Goal: Task Accomplishment & Management: Manage account settings

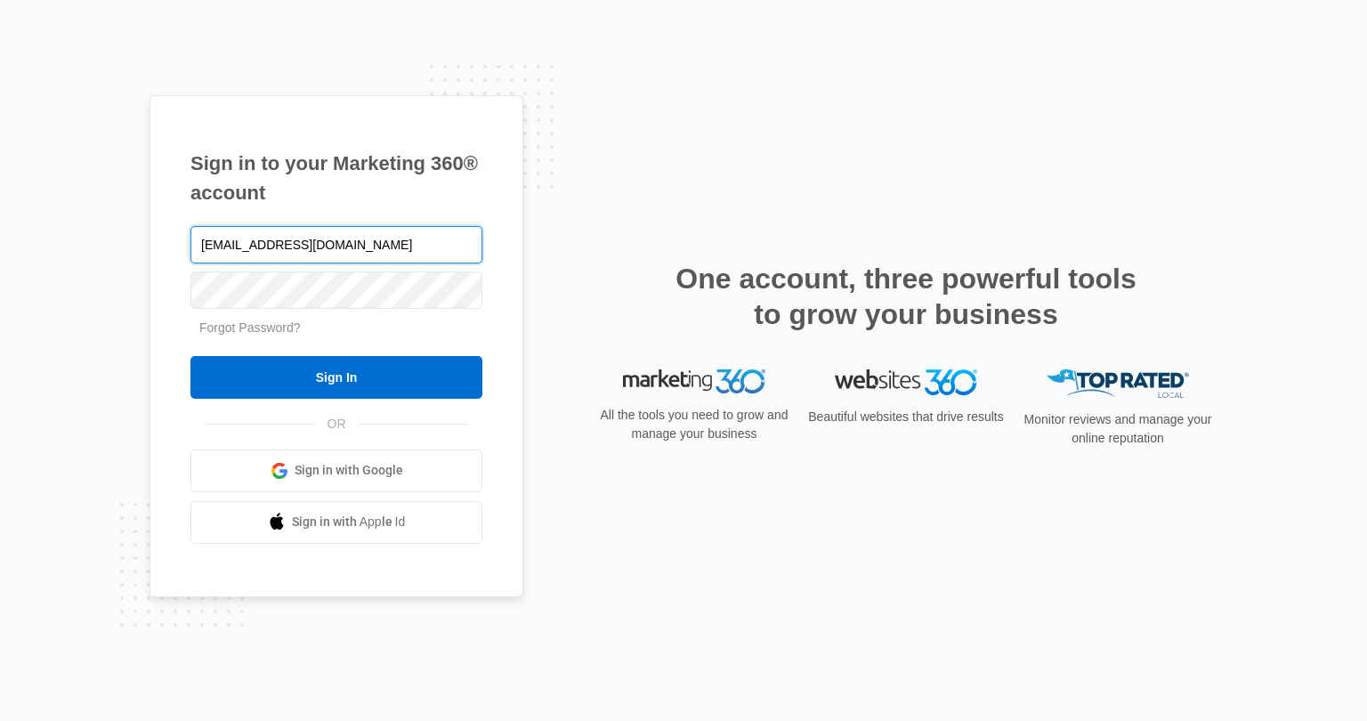
type input "[EMAIL_ADDRESS][DOMAIN_NAME]"
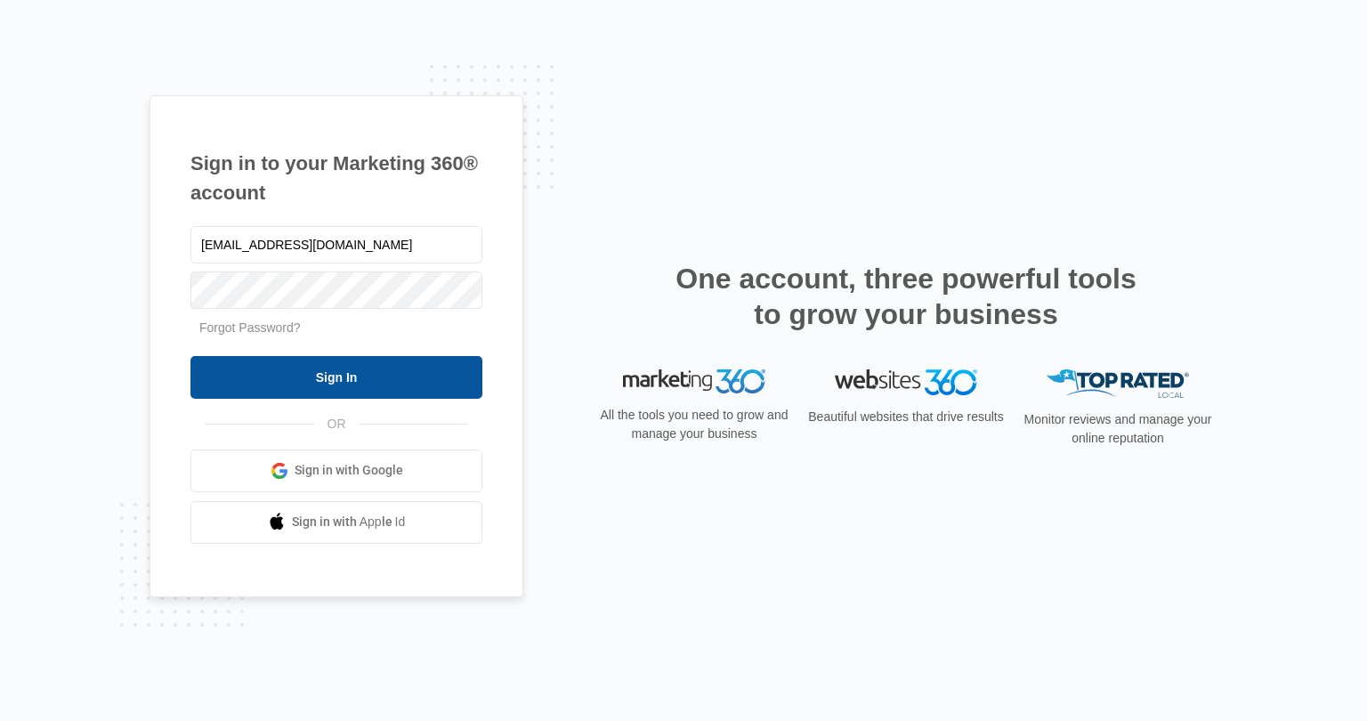
click at [402, 378] on input "Sign In" at bounding box center [336, 377] width 292 height 43
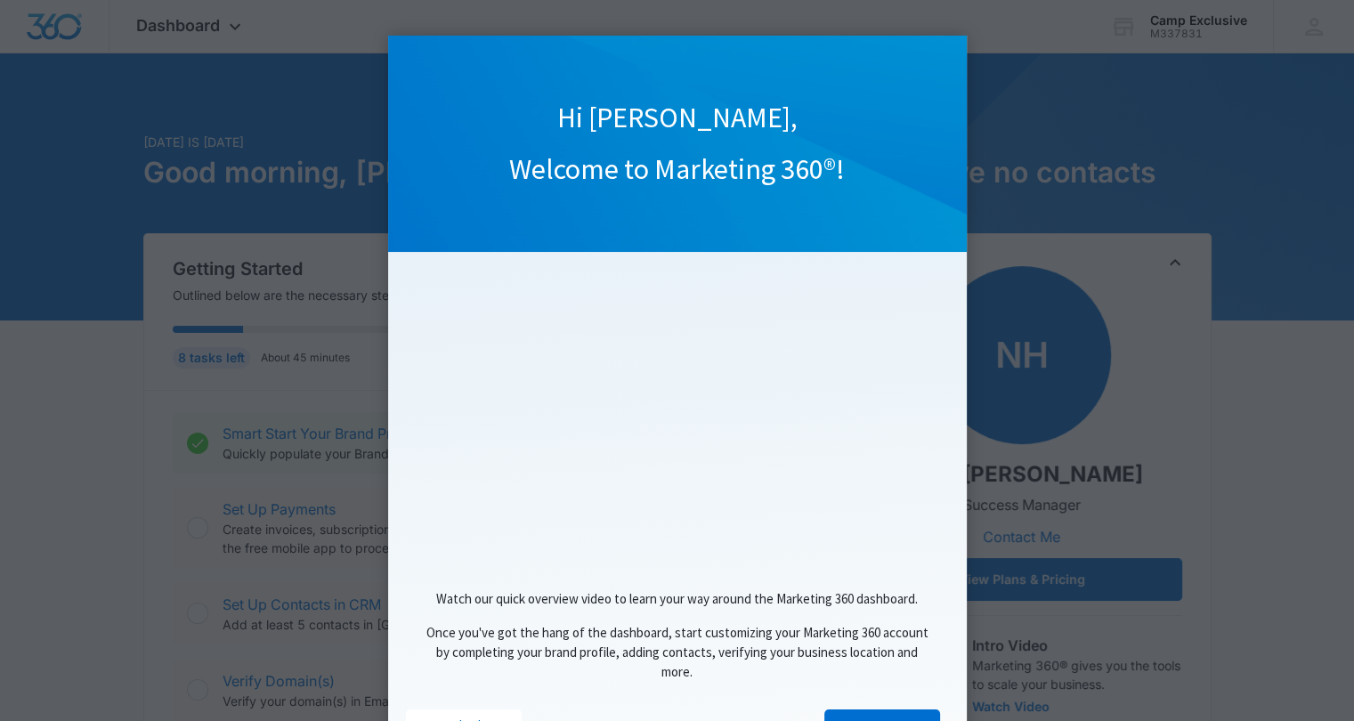
scroll to position [84, 0]
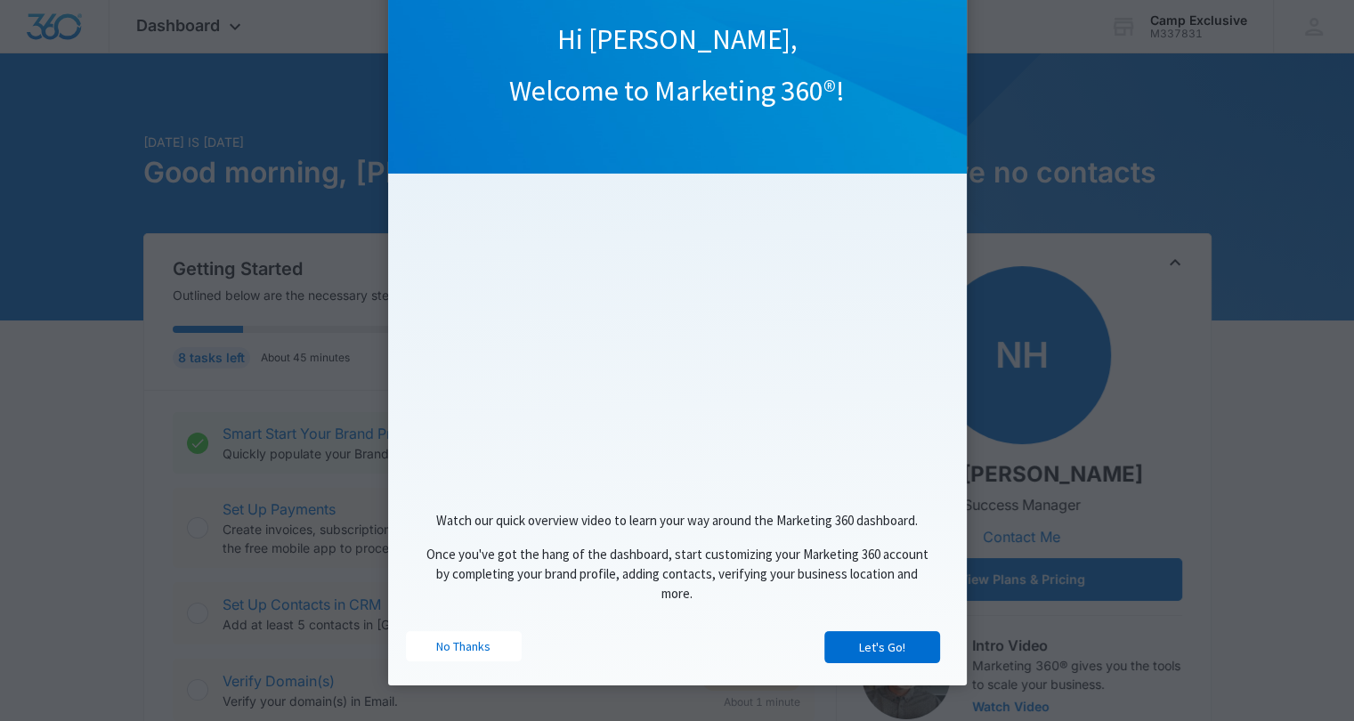
drag, startPoint x: 1343, startPoint y: 185, endPoint x: 1355, endPoint y: 300, distance: 115.5
click at [451, 651] on link "No Thanks" at bounding box center [464, 646] width 116 height 30
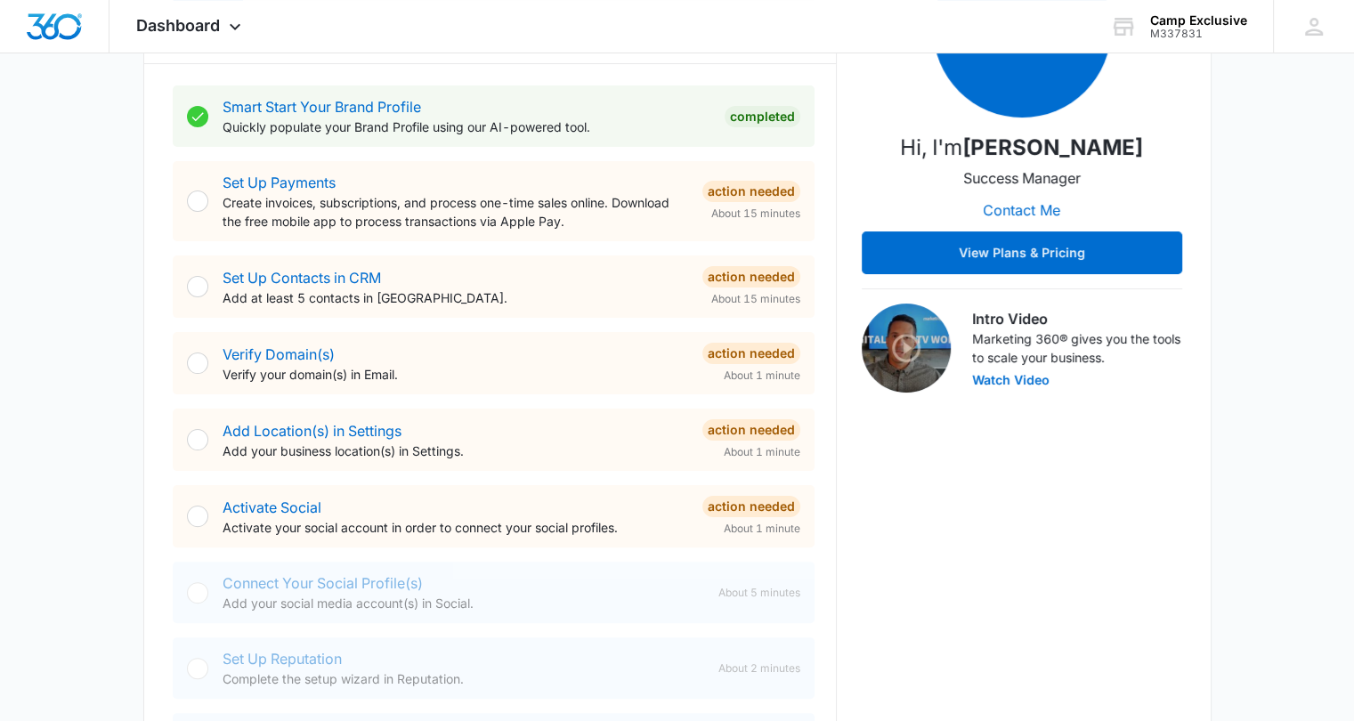
scroll to position [349, 0]
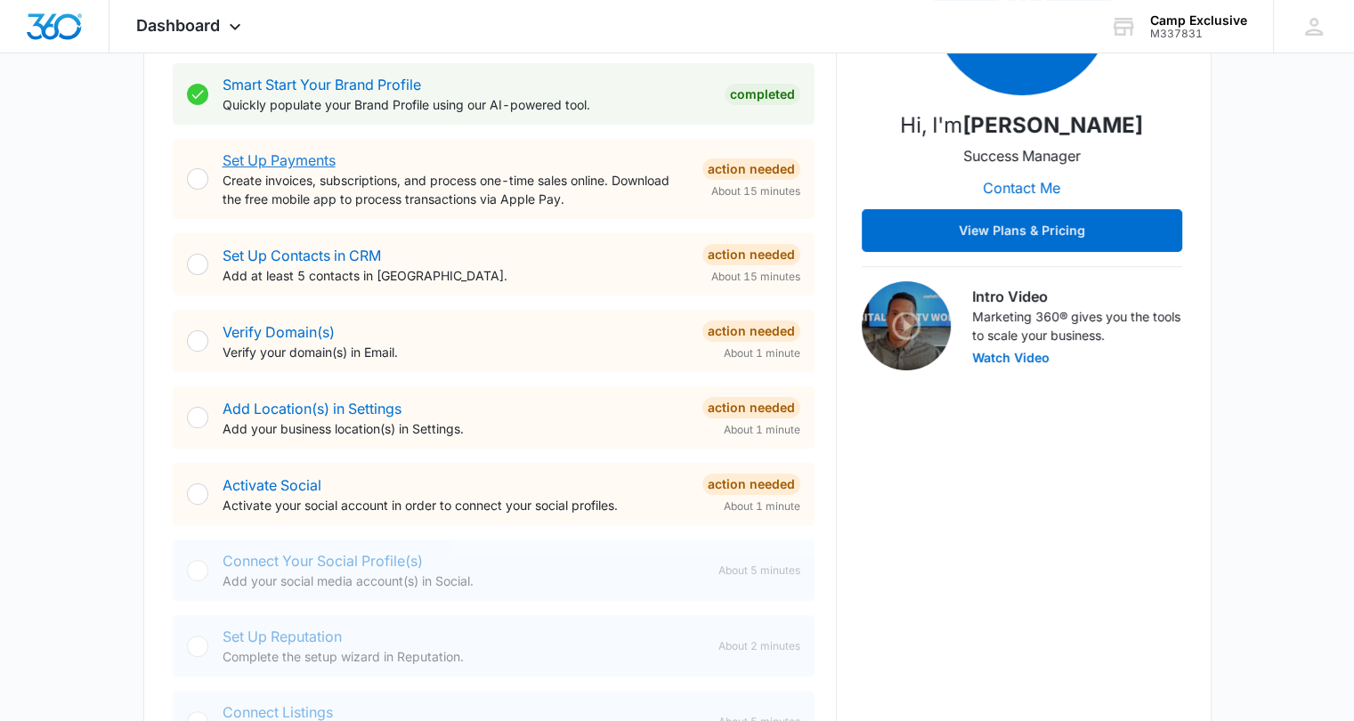
click at [266, 157] on link "Set Up Payments" at bounding box center [278, 160] width 113 height 18
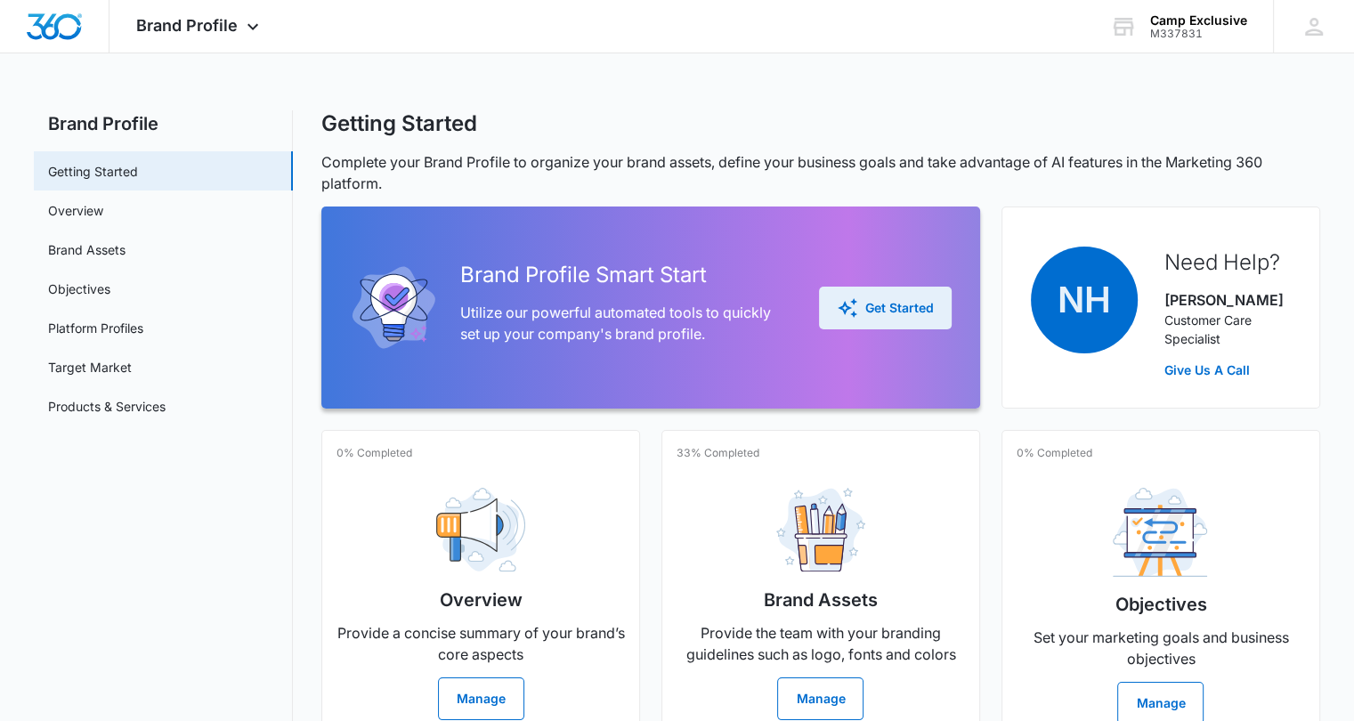
click at [876, 300] on div "Get Started" at bounding box center [885, 307] width 97 height 21
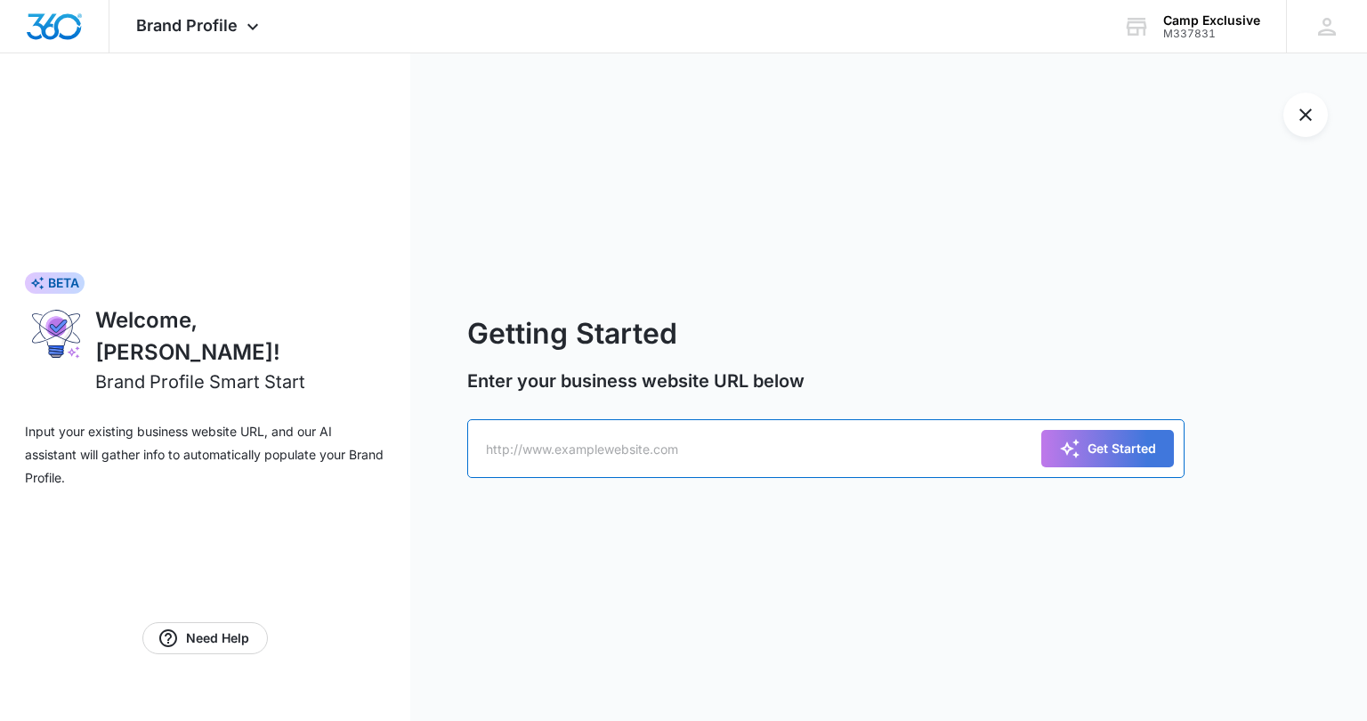
click at [770, 420] on input "text" at bounding box center [825, 448] width 717 height 59
type input "[DOMAIN_NAME]"
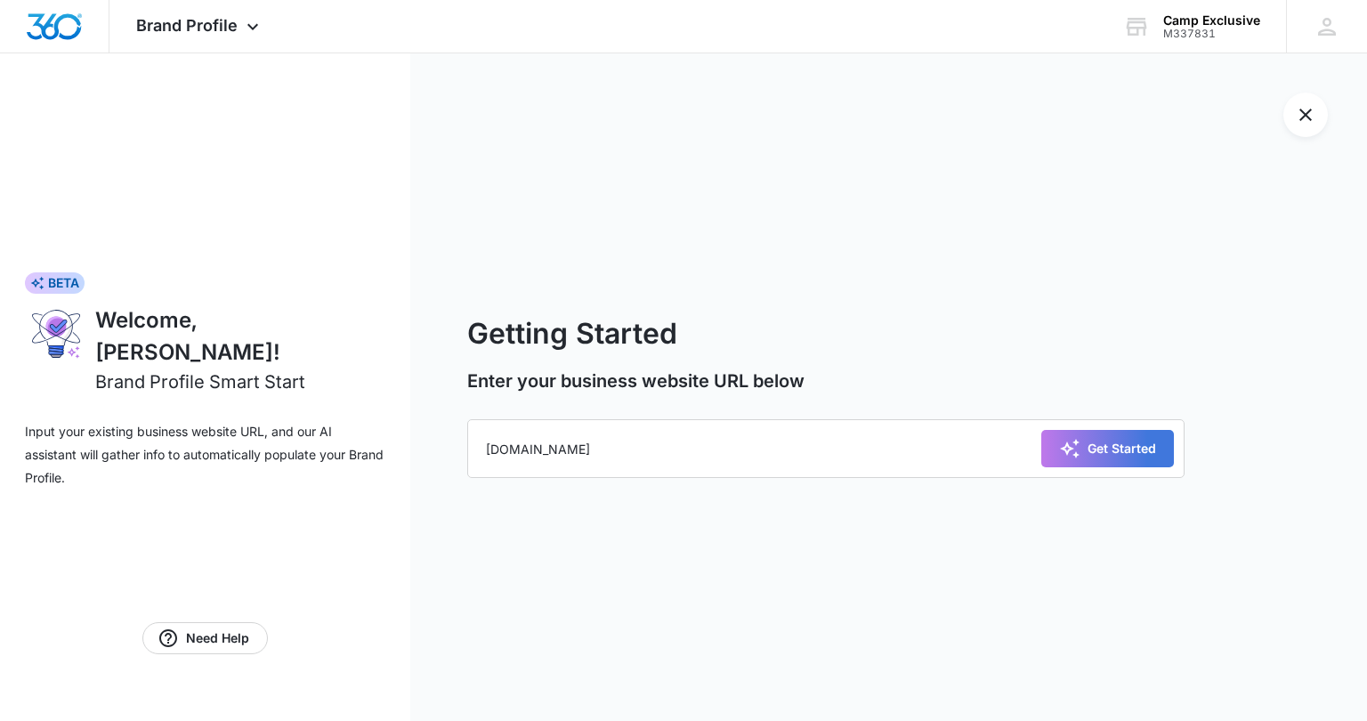
click at [1116, 467] on div "Get Started" at bounding box center [1107, 448] width 133 height 59
drag, startPoint x: 1116, startPoint y: 467, endPoint x: 1136, endPoint y: 442, distance: 31.7
click at [1136, 442] on div "Get Started" at bounding box center [1107, 448] width 133 height 59
click at [1136, 442] on div "Get Started" at bounding box center [1107, 448] width 97 height 21
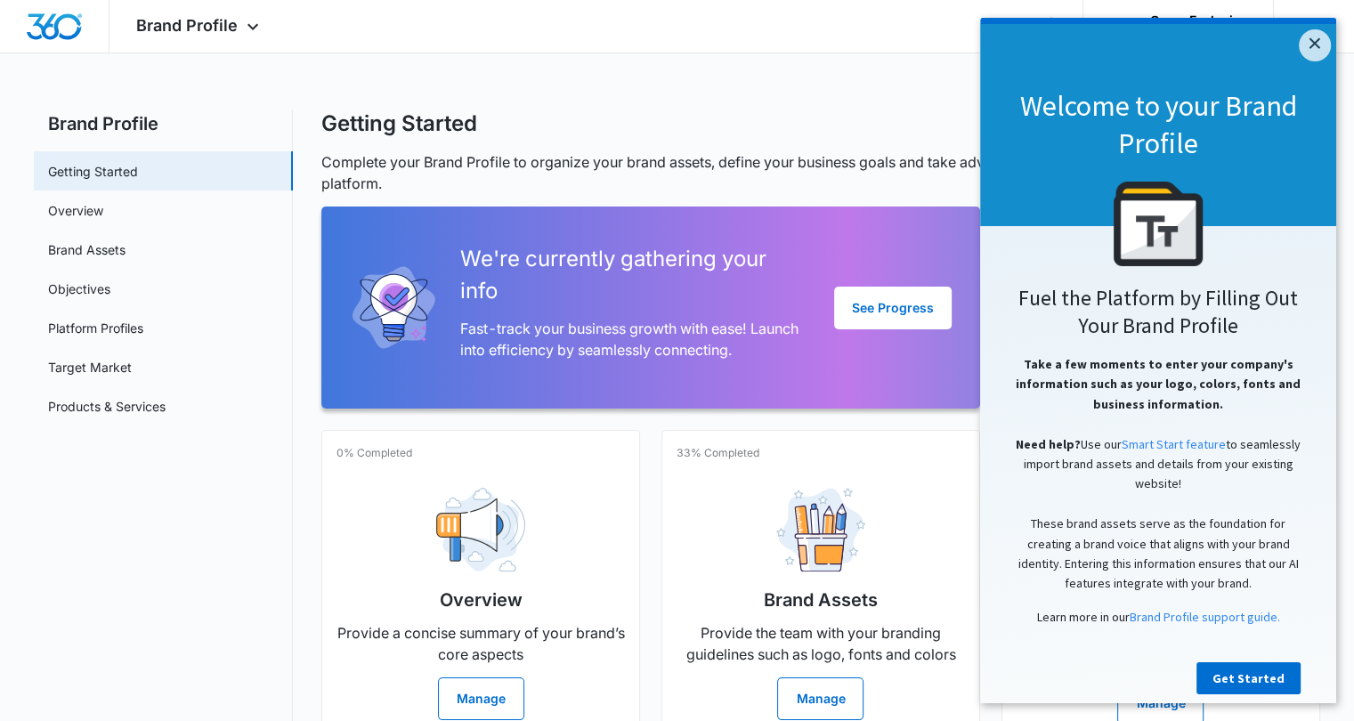
scroll to position [28, 0]
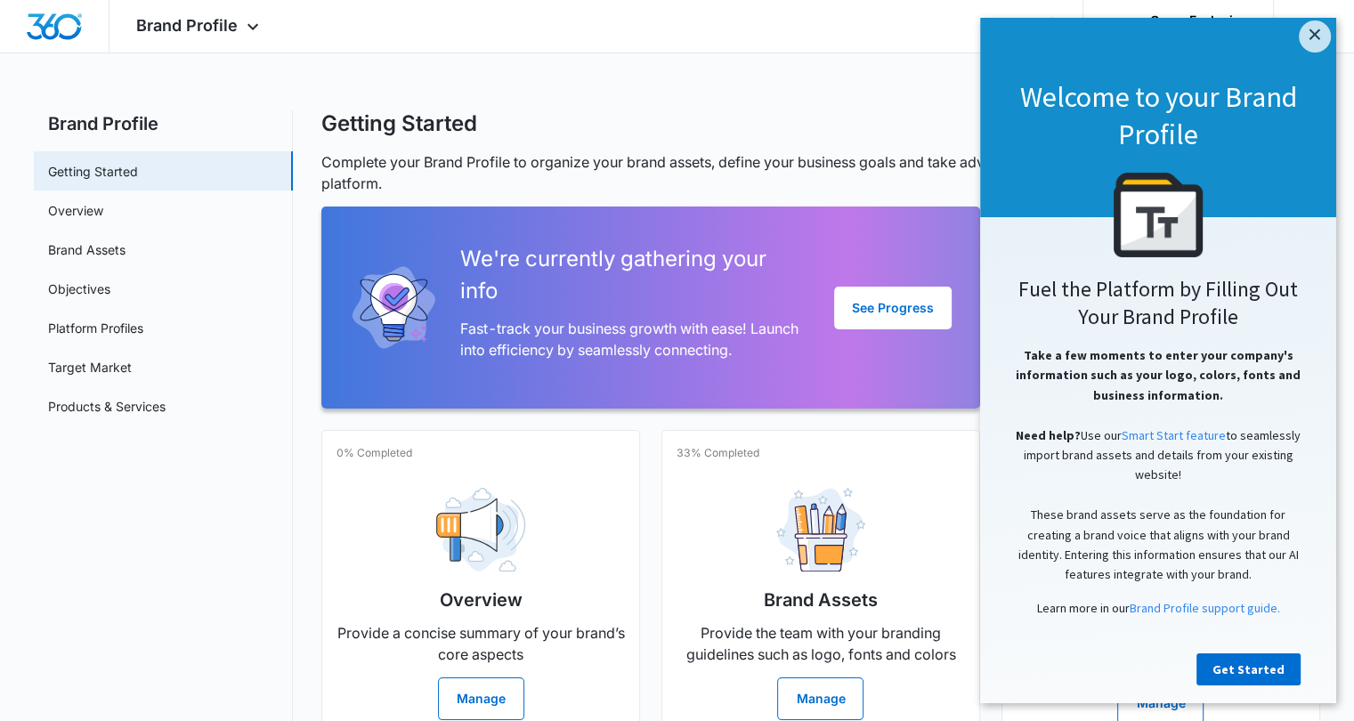
drag, startPoint x: 1329, startPoint y: 168, endPoint x: 2325, endPoint y: 303, distance: 1005.0
click at [1265, 667] on link "Get Started" at bounding box center [1248, 669] width 104 height 32
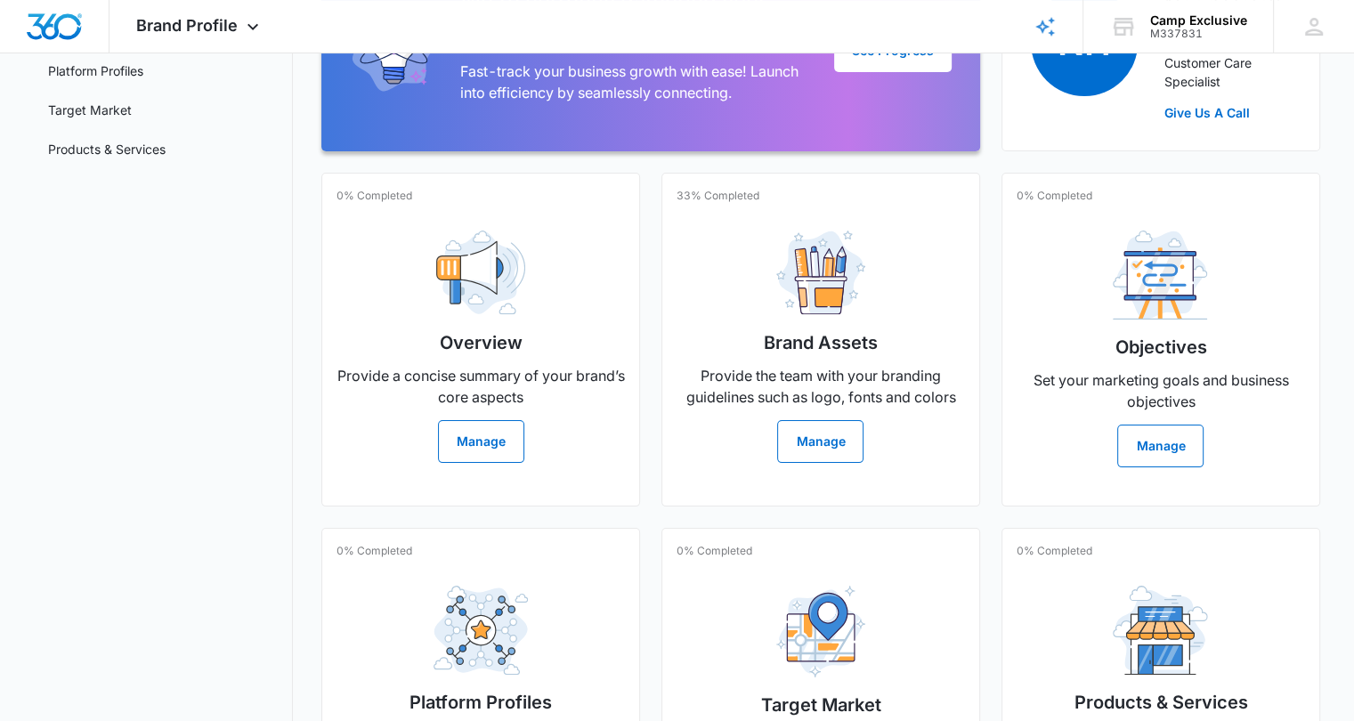
scroll to position [418, 0]
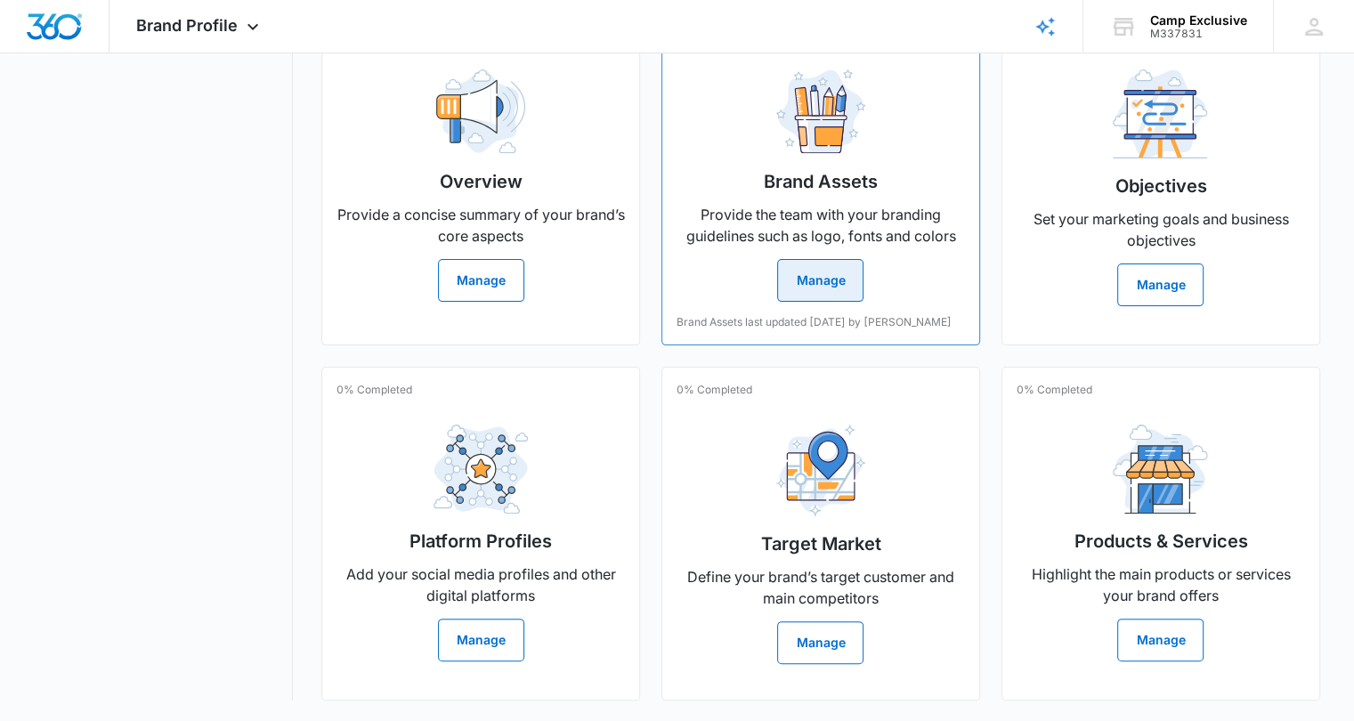
click at [836, 263] on button "Manage" at bounding box center [820, 280] width 86 height 43
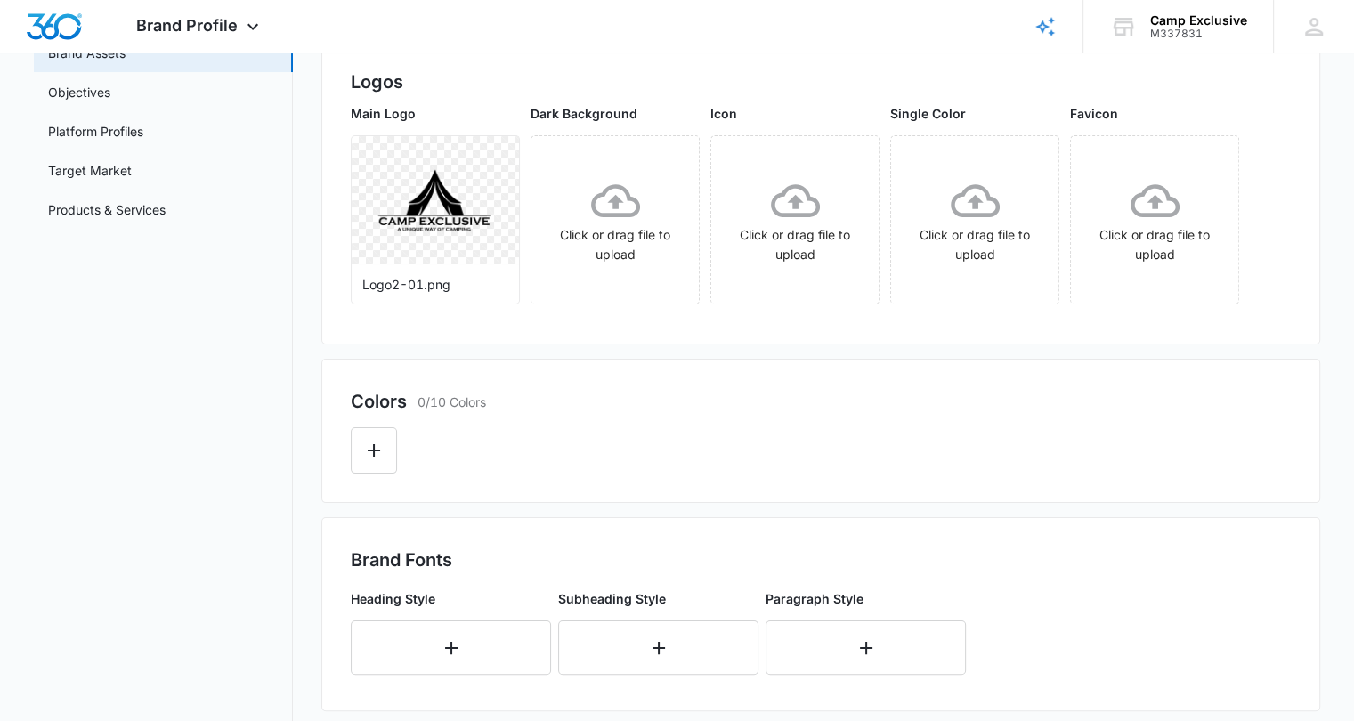
scroll to position [192, 0]
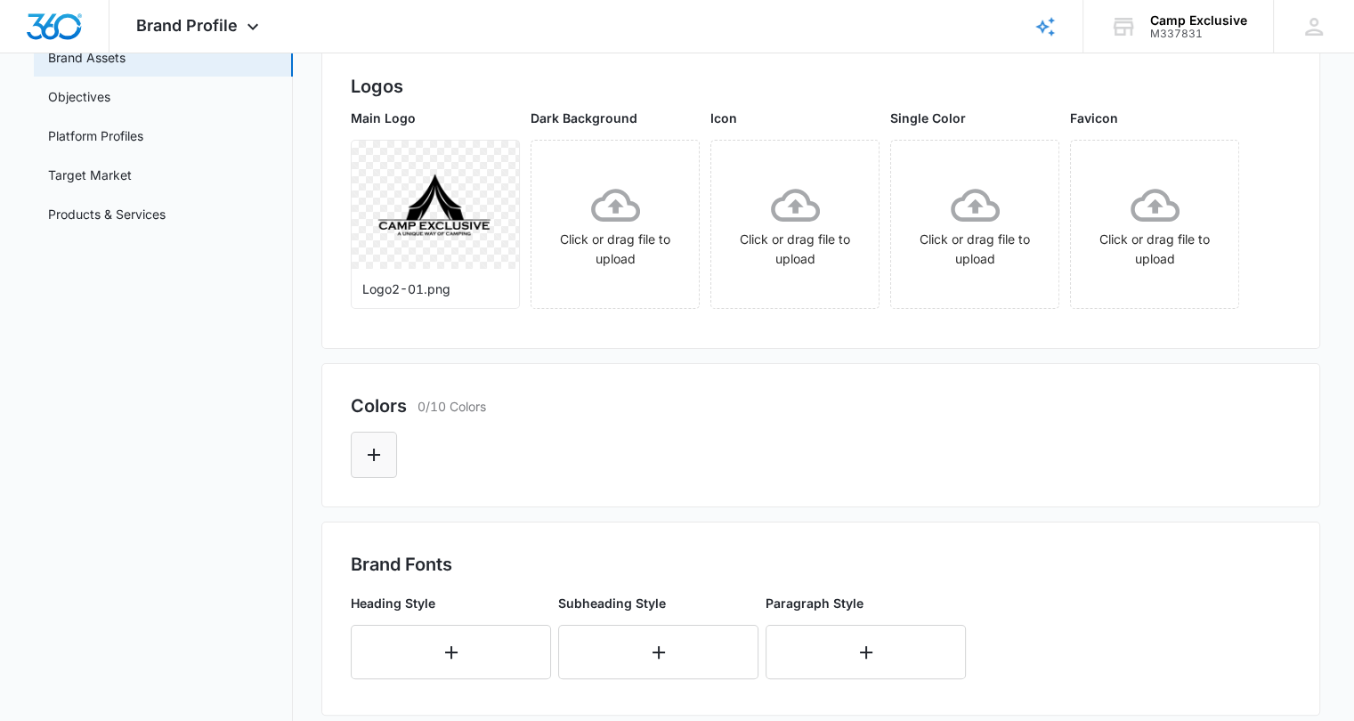
click at [373, 445] on icon "Edit Color" at bounding box center [373, 454] width 21 height 21
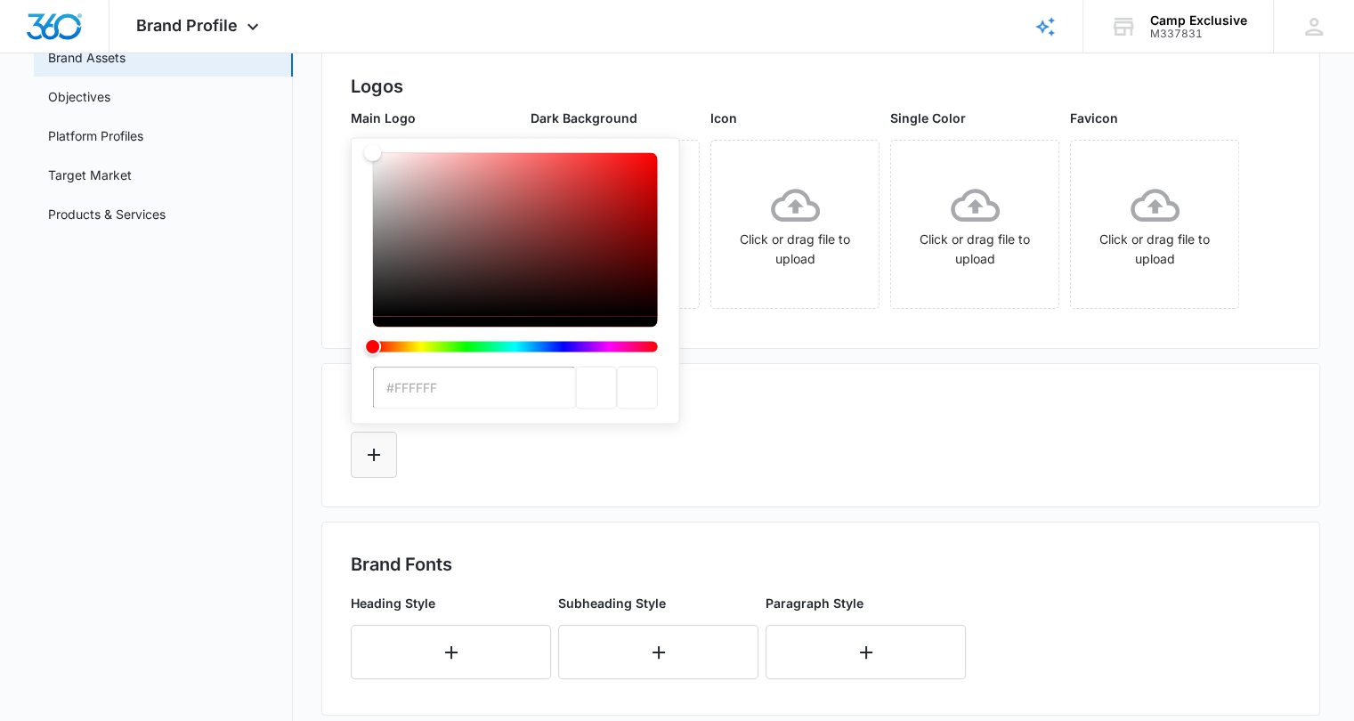
scroll to position [182, 0]
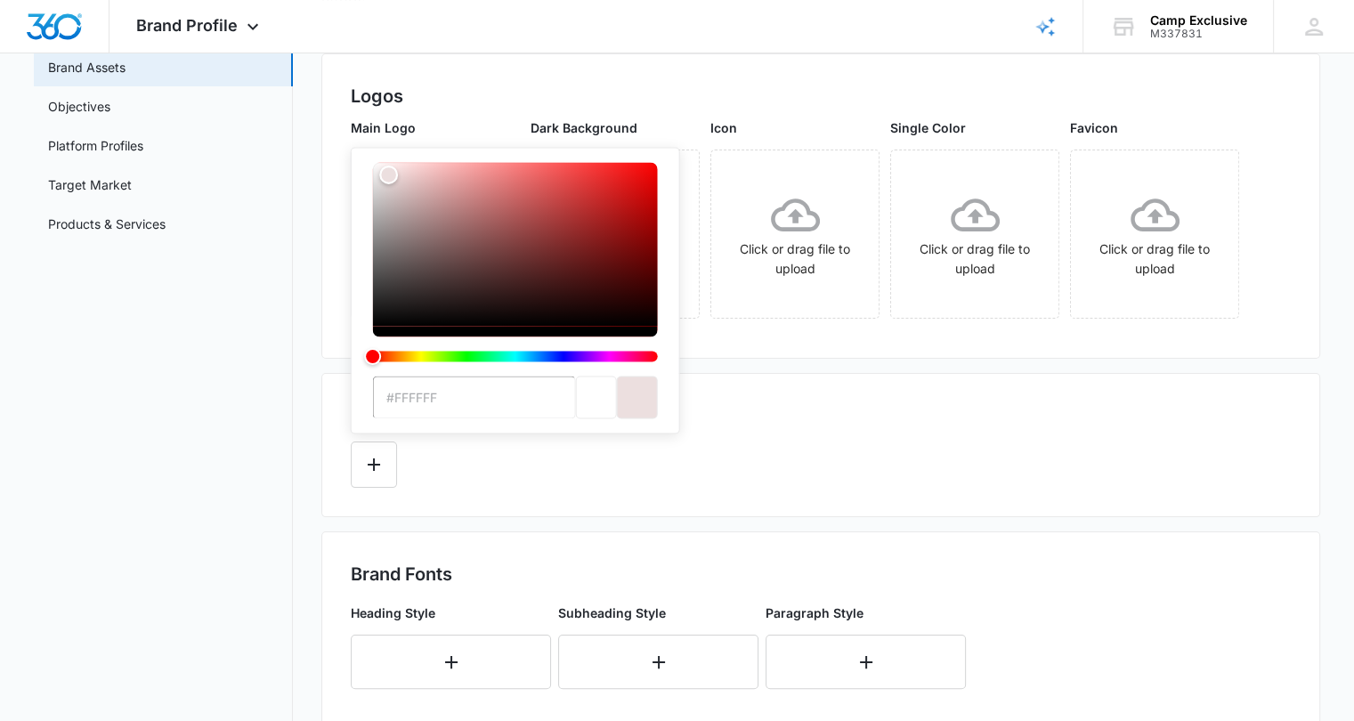
click at [388, 174] on div "Color" at bounding box center [515, 244] width 285 height 164
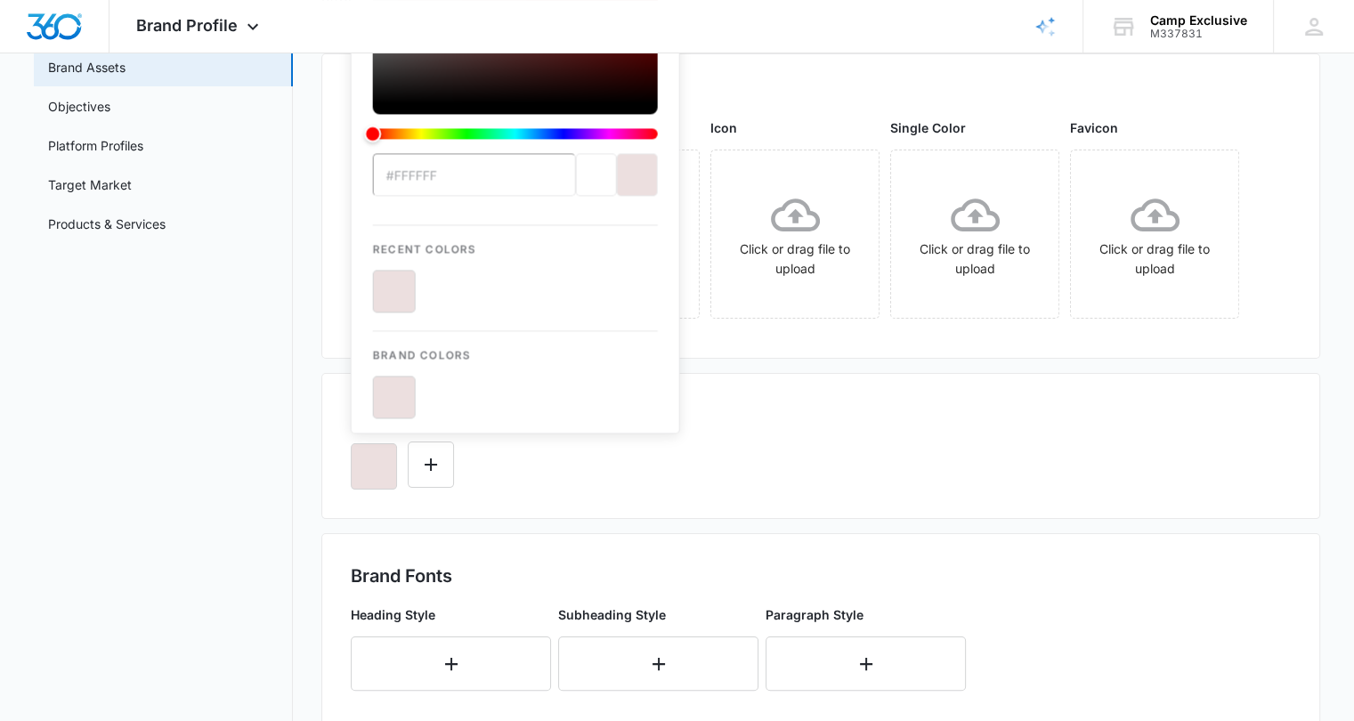
click at [388, 174] on input "#FFFFFF" at bounding box center [474, 174] width 203 height 43
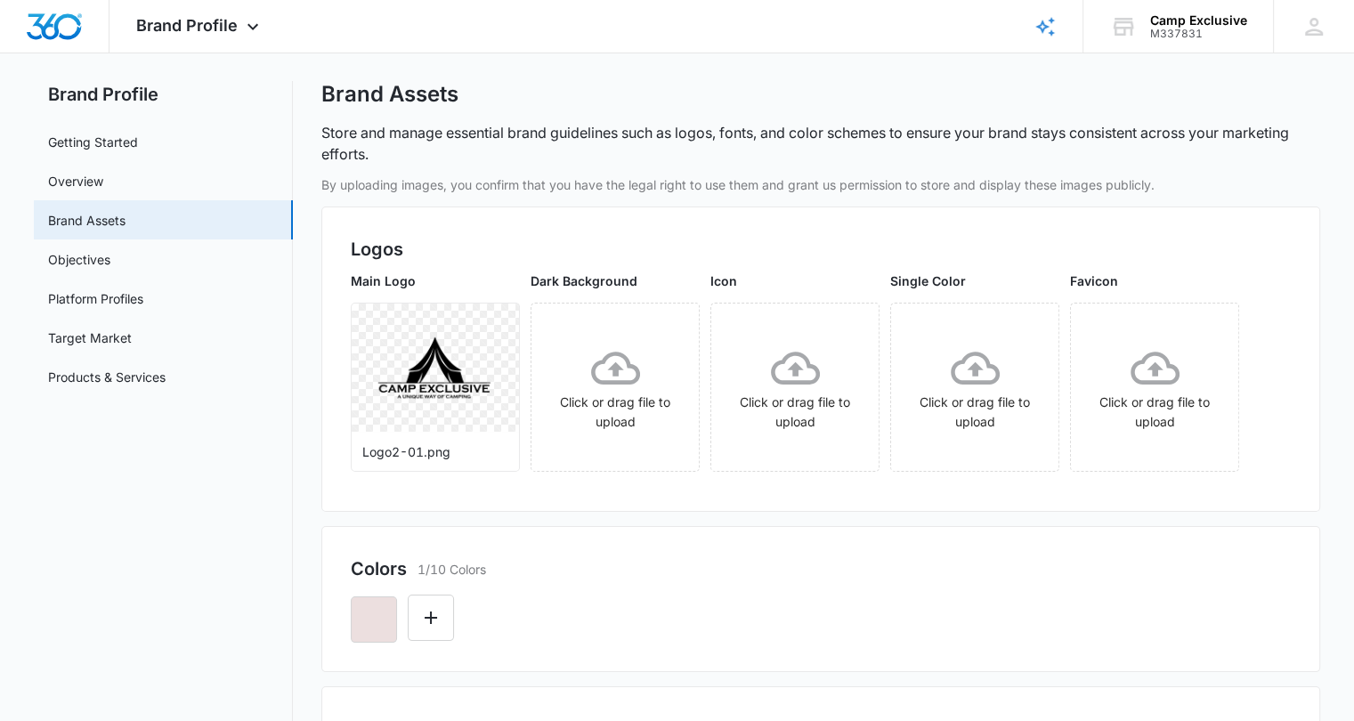
scroll to position [27, 0]
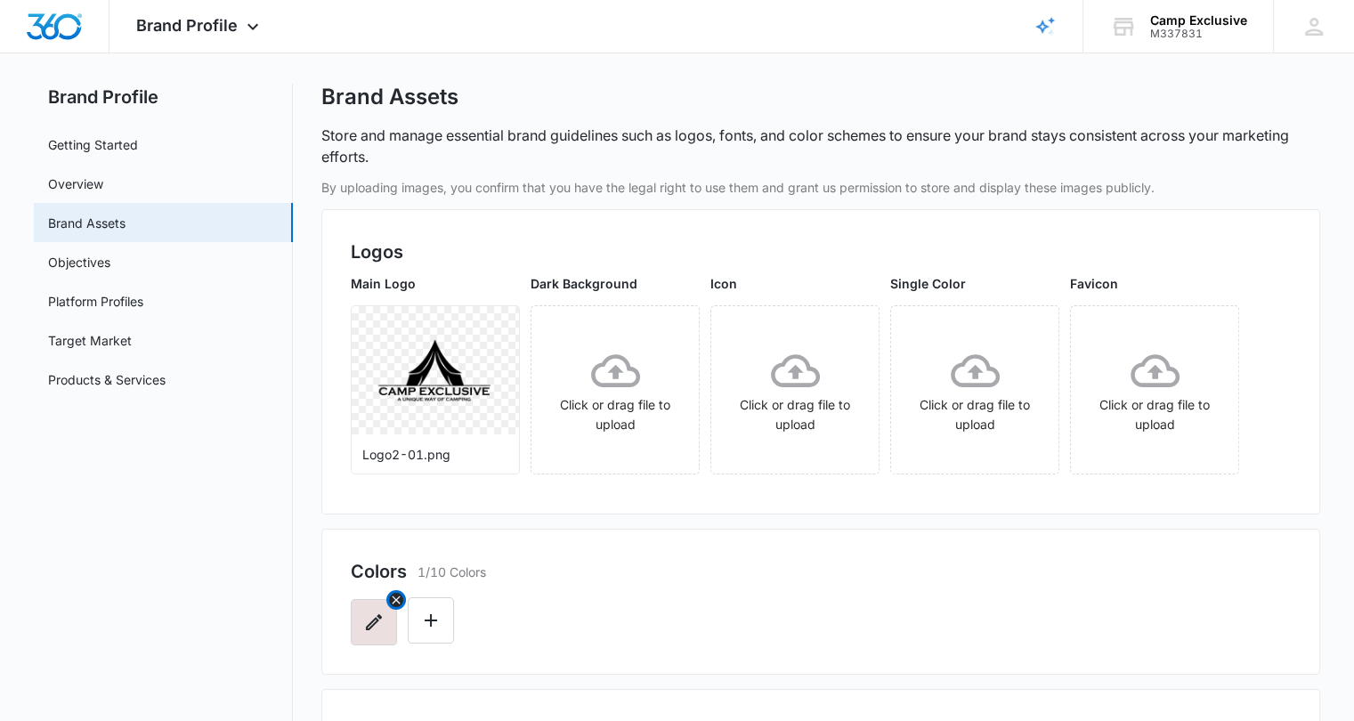
click at [371, 615] on icon "button" at bounding box center [373, 621] width 21 height 21
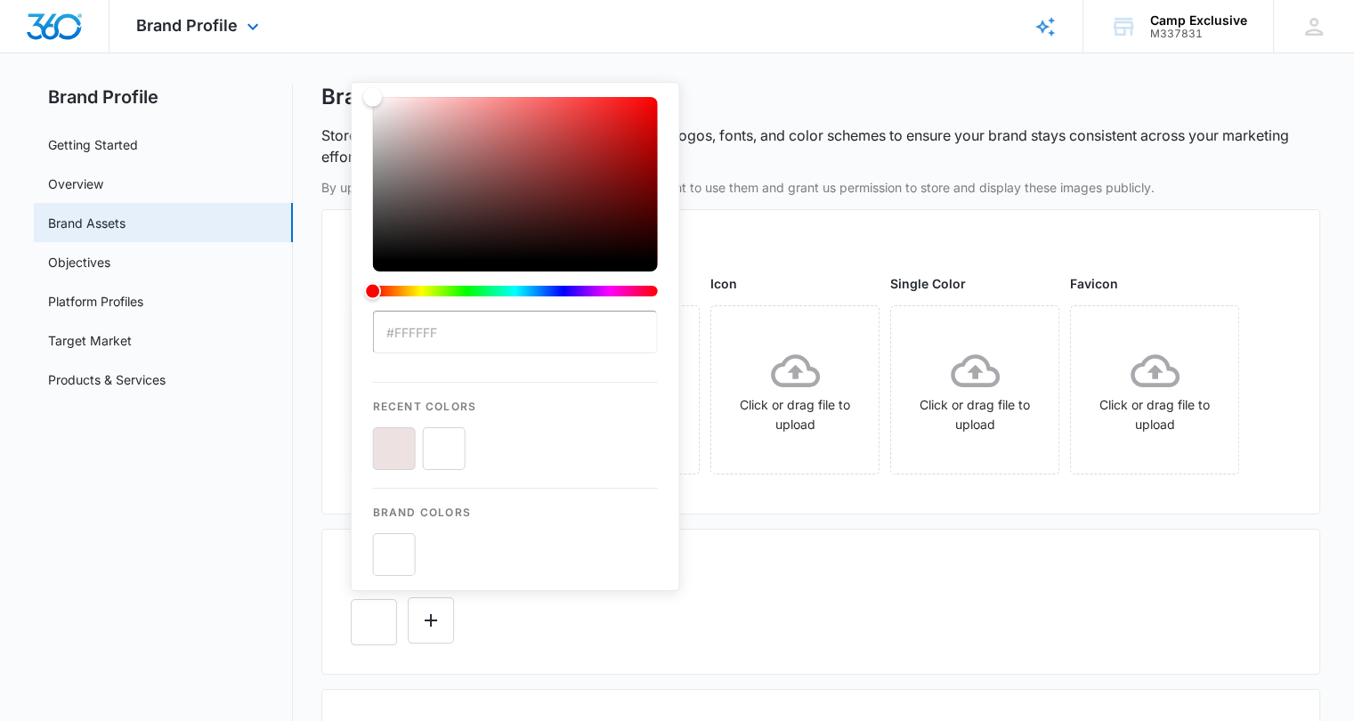
drag, startPoint x: 388, startPoint y: 224, endPoint x: 340, endPoint y: 52, distance: 179.2
click at [340, 52] on div "Brand Profile Apps Reputation Forms CRM Email Social Content Ads Intelligence F…" at bounding box center [677, 615] width 1354 height 1284
click at [449, 453] on button "color-picker-container" at bounding box center [444, 448] width 43 height 43
type input "#FFFFFF"
click at [562, 656] on div "Colors 1/10 Colors #FFFFFF Recent Colors Brand Colors" at bounding box center [820, 602] width 999 height 146
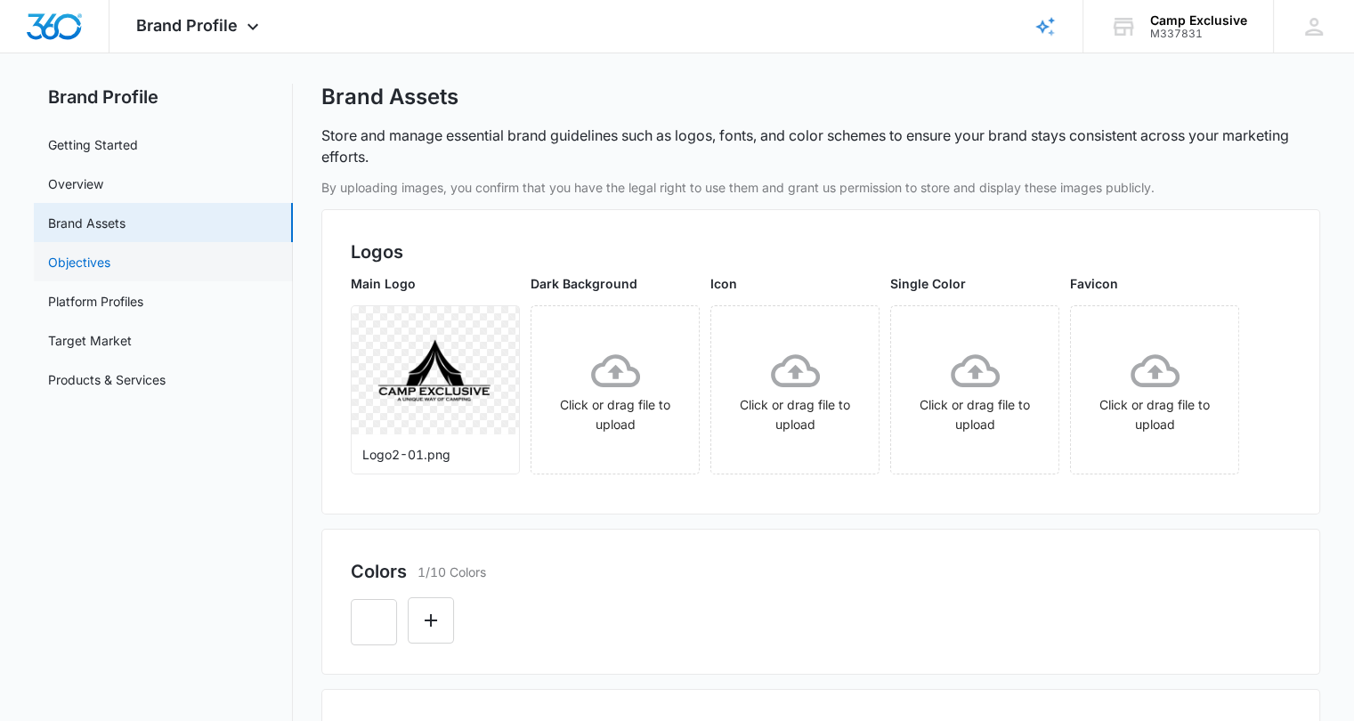
click at [96, 253] on link "Objectives" at bounding box center [79, 262] width 62 height 19
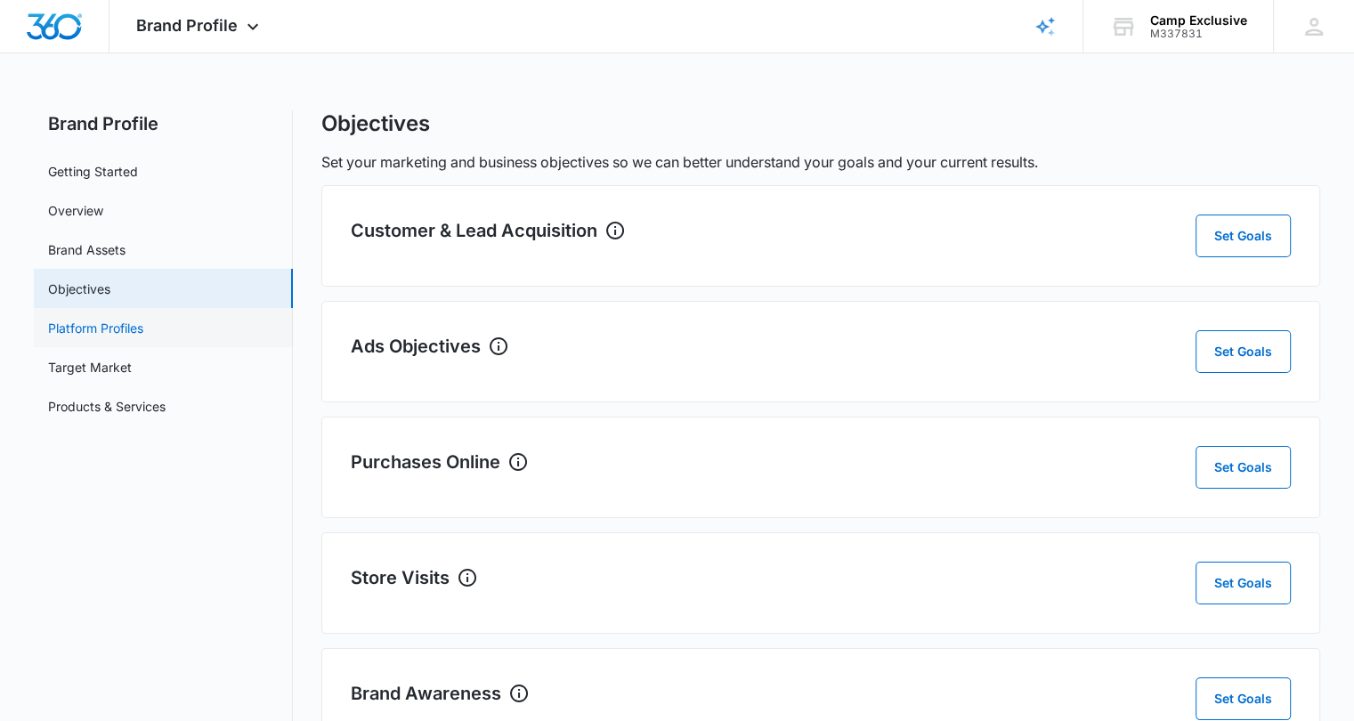
click at [130, 329] on link "Platform Profiles" at bounding box center [95, 328] width 95 height 19
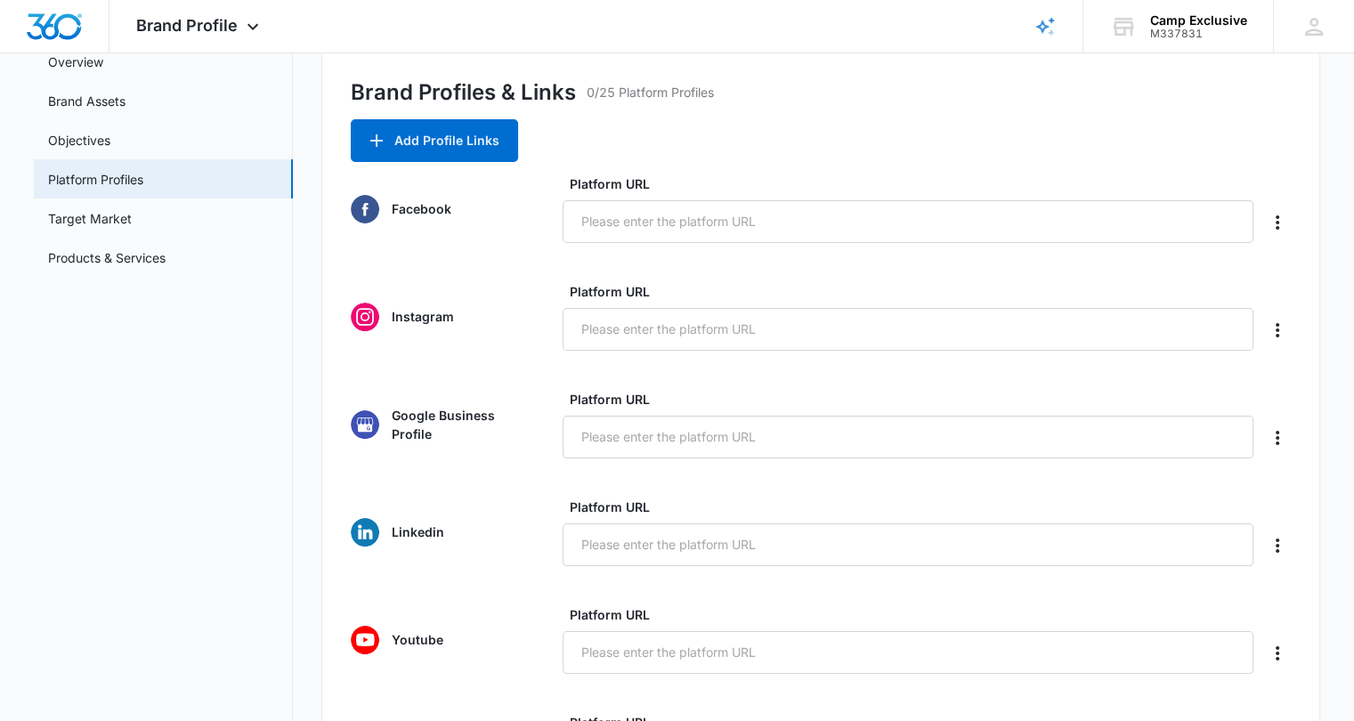
scroll to position [151, 0]
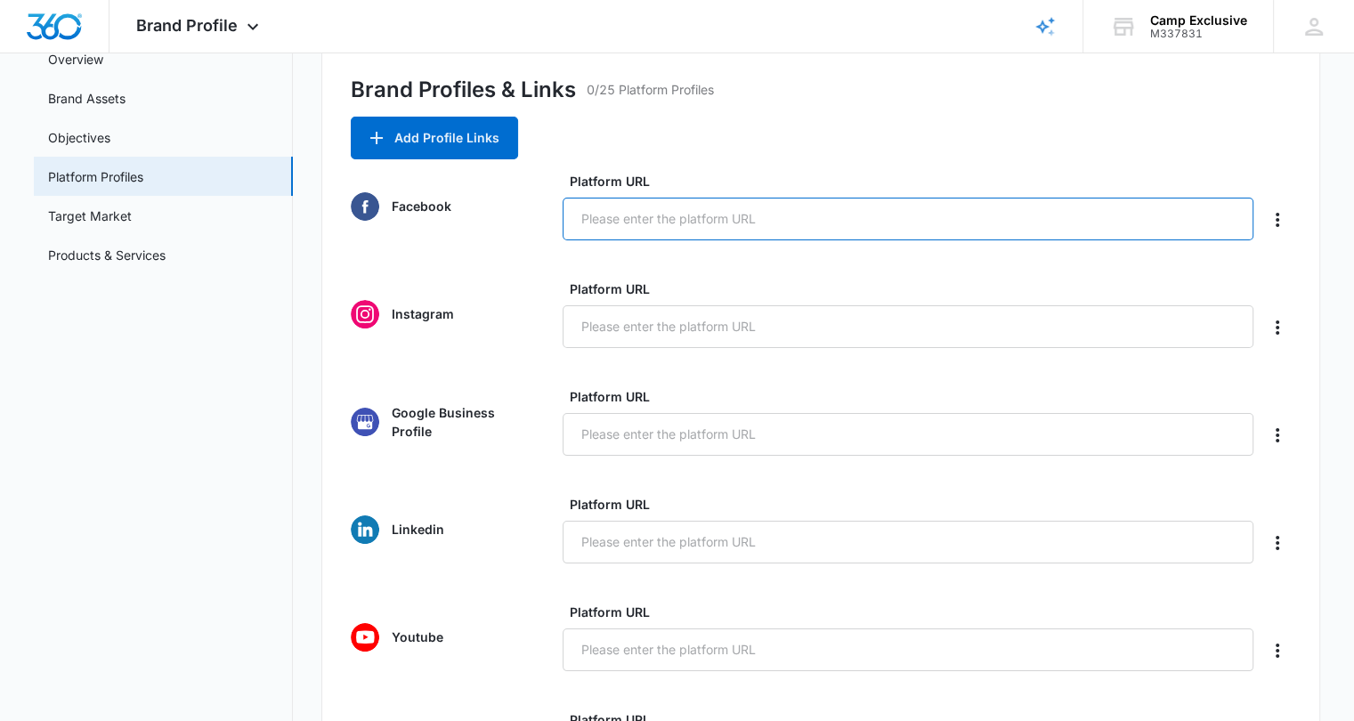
click at [675, 231] on input "Platform URL" at bounding box center [907, 219] width 691 height 43
paste input "https://www.facebook.com/61580242251482"
type input "https://www.facebook.com/61580242251482"
click at [883, 115] on div "Brand Profiles & Links 0/25 Platform Profiles Add Profile Links Facebook Platfo…" at bounding box center [820, 623] width 999 height 1179
click at [811, 216] on input "https://www.facebook.com/61580242251482" at bounding box center [907, 219] width 691 height 43
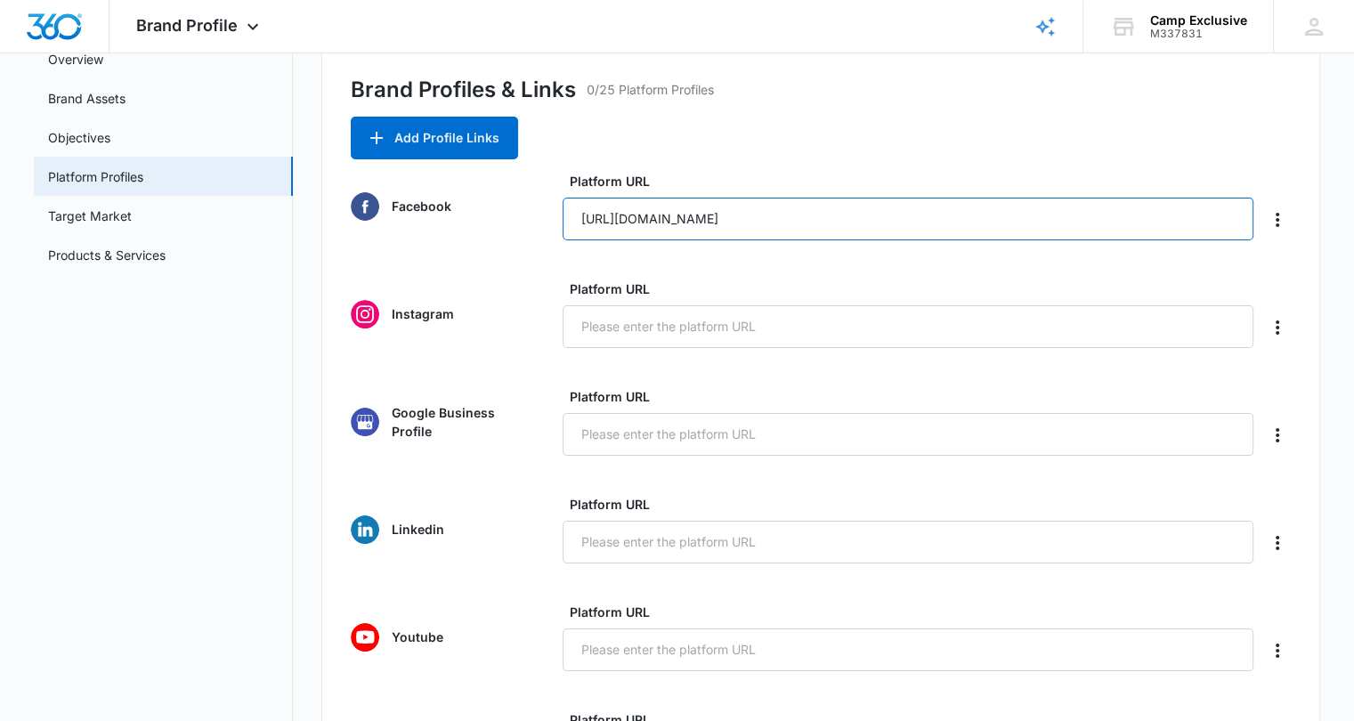
click at [811, 216] on input "https://www.facebook.com/61580242251482" at bounding box center [907, 219] width 691 height 43
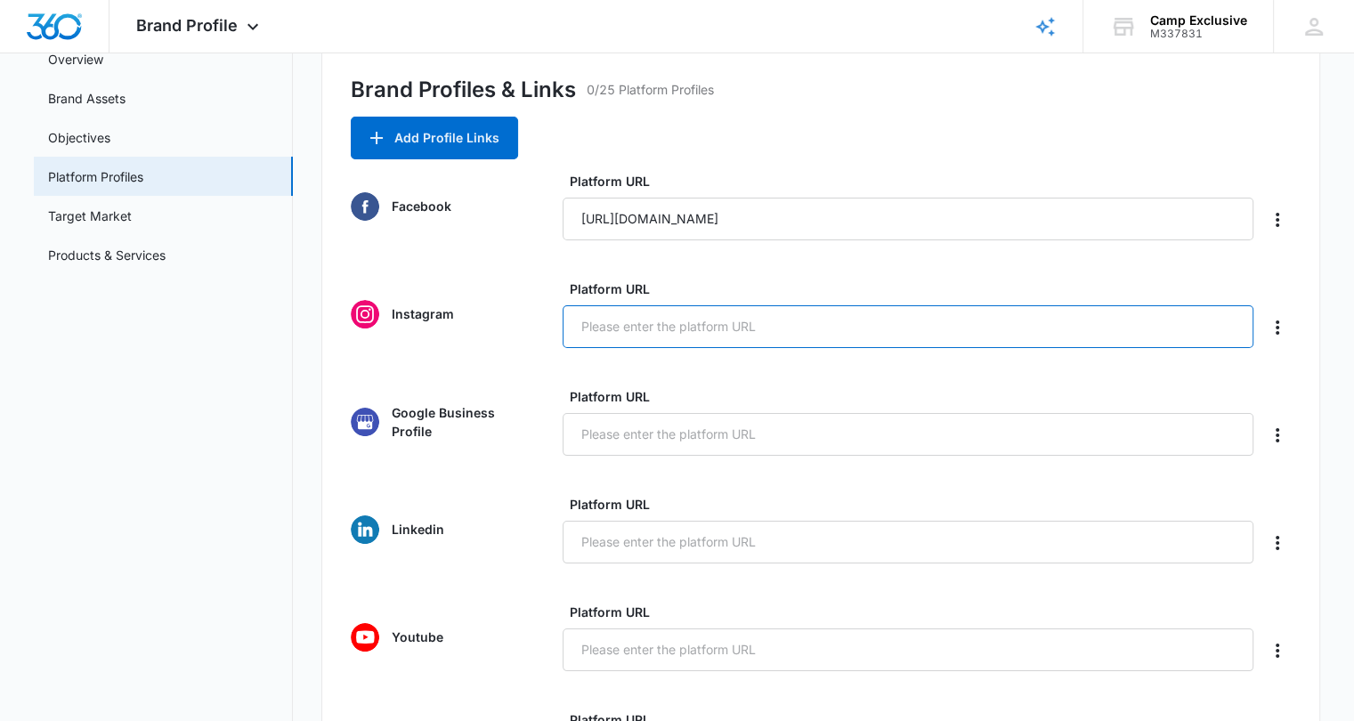
click at [619, 320] on input "Platform URL" at bounding box center [907, 326] width 691 height 43
paste input "https://www.instagram.com/campexclusive/"
type input "https://www.instagram.com/campexclusive/"
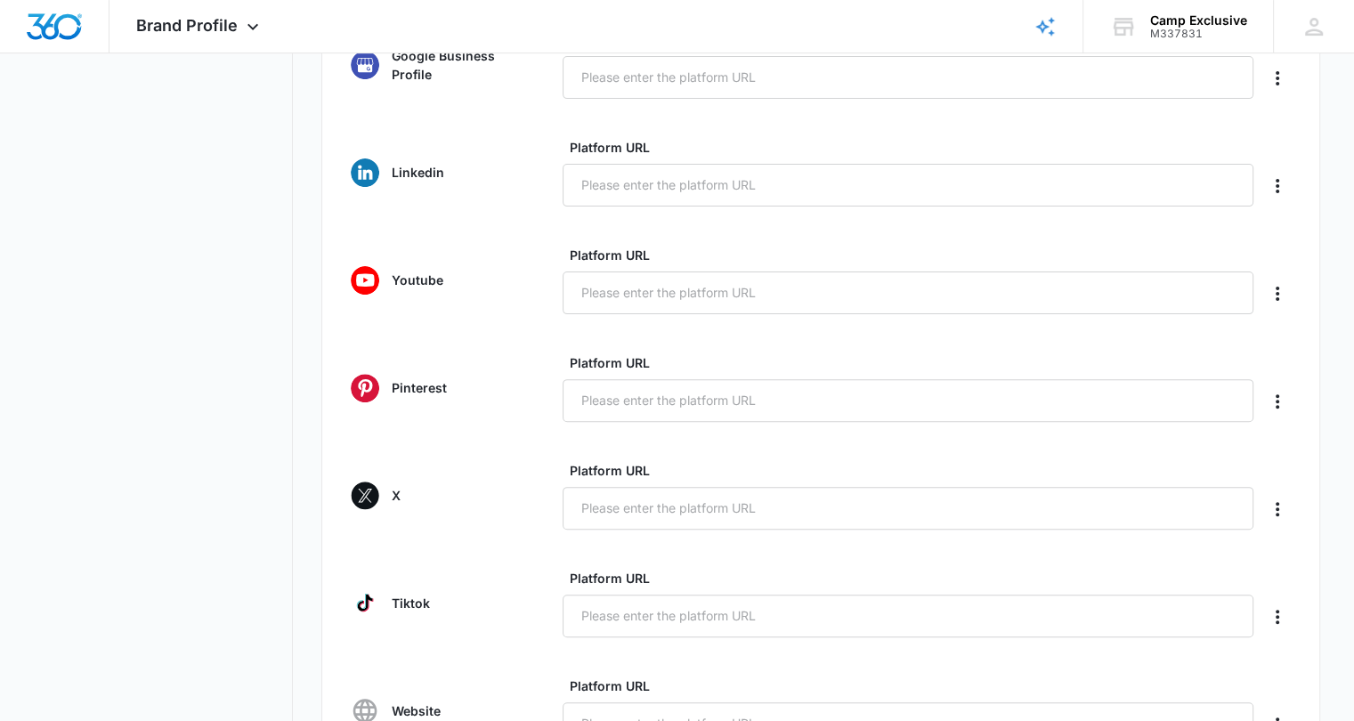
scroll to position [499, 0]
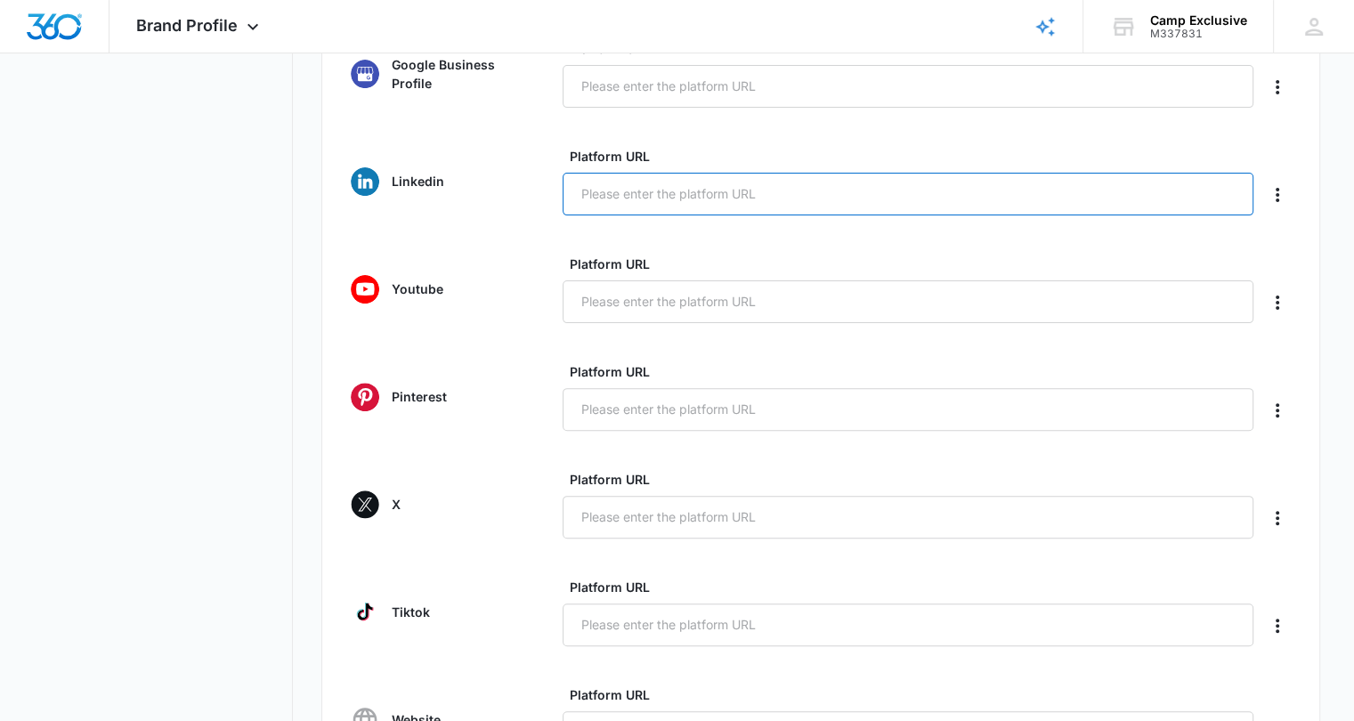
click at [634, 205] on input "Platform URL" at bounding box center [907, 194] width 691 height 43
paste input "https://www.linkedin.com/company/108488427"
type input "https://www.linkedin.com/company/108488427"
click at [499, 261] on div "Youtube Platform URL" at bounding box center [821, 289] width 940 height 69
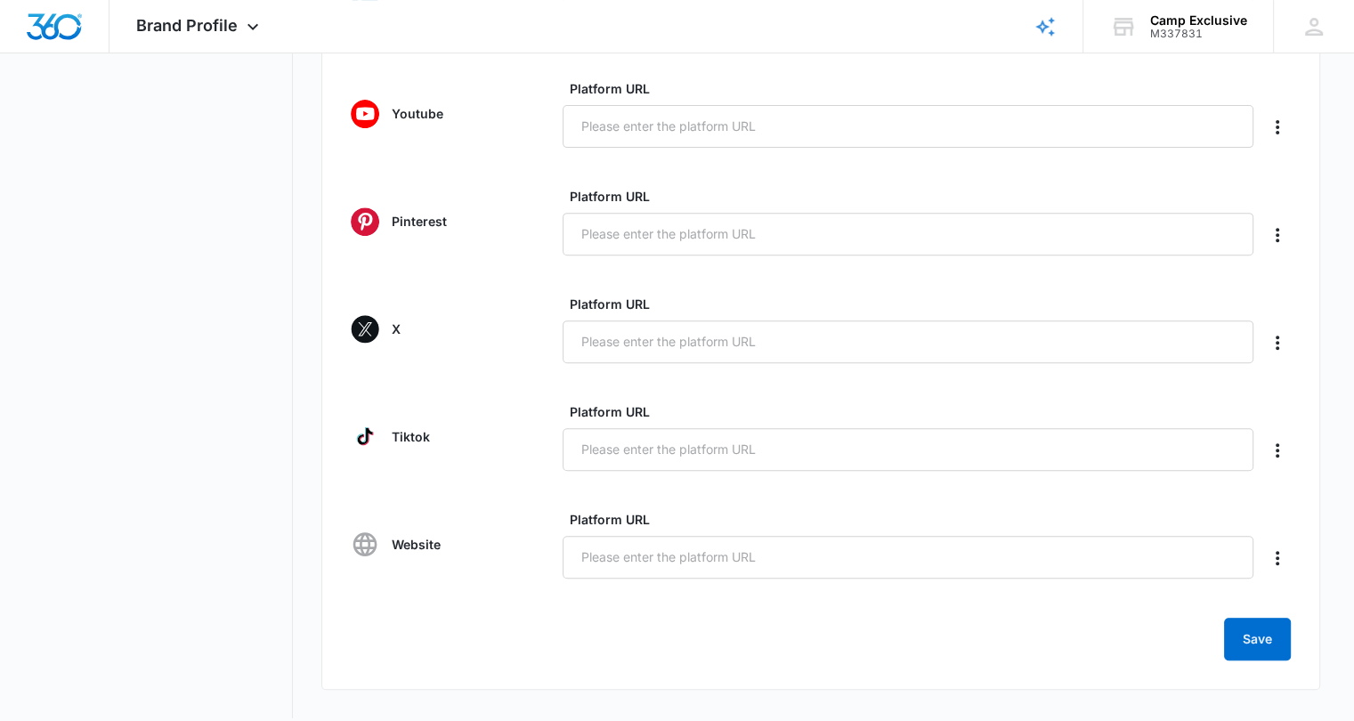
scroll to position [676, 0]
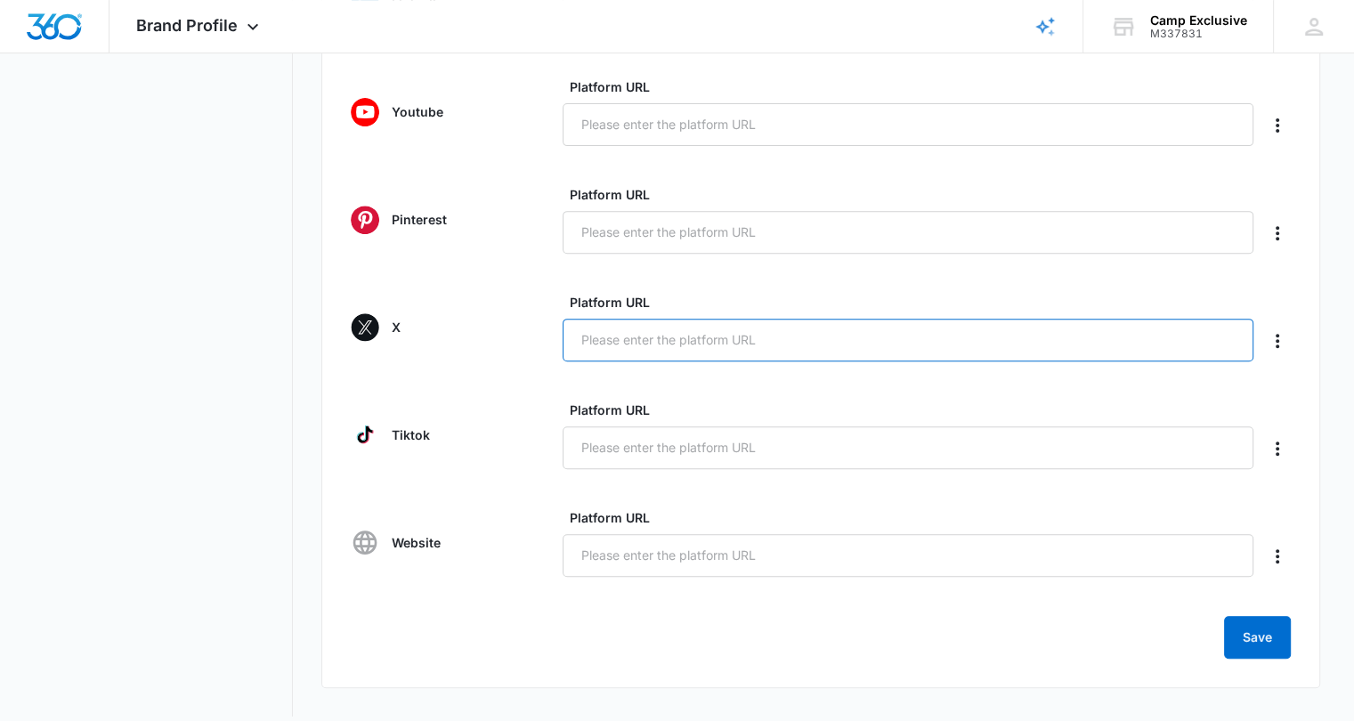
click at [632, 331] on input "Platform URL" at bounding box center [907, 340] width 691 height 43
paste input "https://x.com/Camp_Exclusive"
type input "https://x.com/Camp_Exclusive"
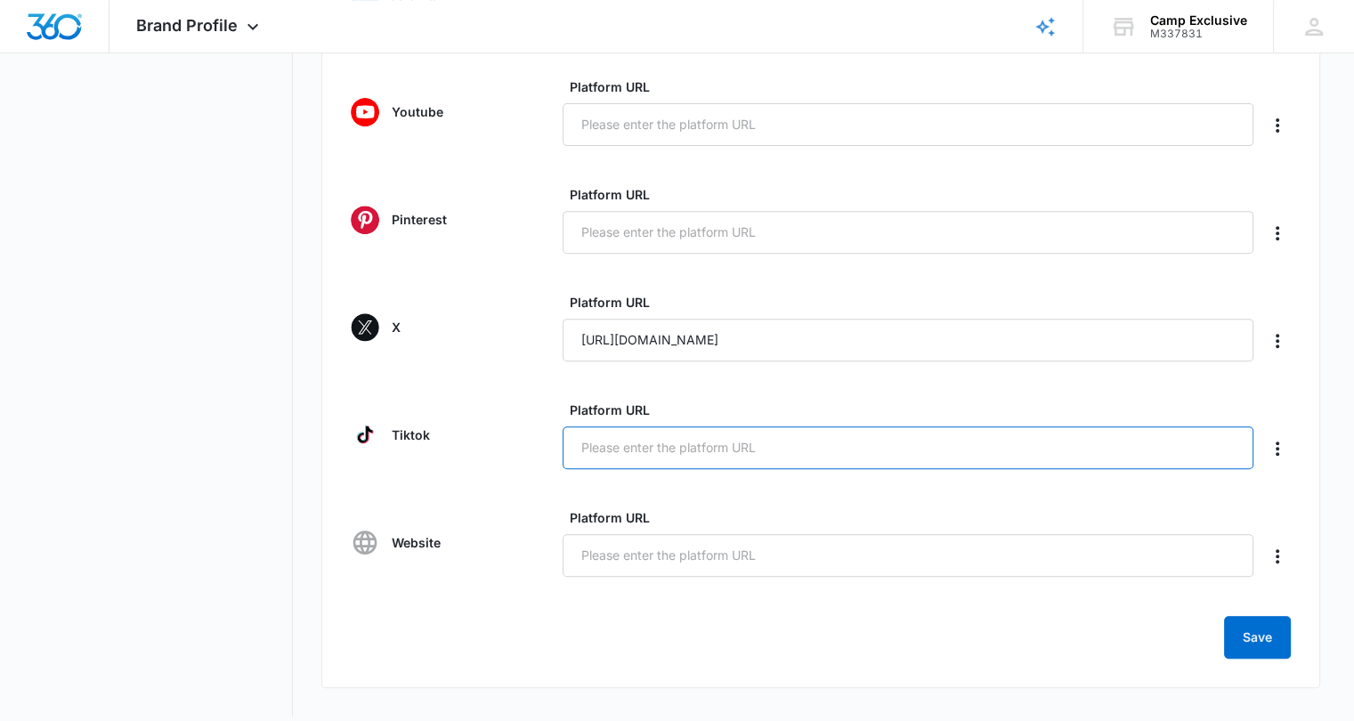
click at [653, 435] on input "Platform URL" at bounding box center [907, 447] width 691 height 43
paste input "https://www.tiktok.com/@camp.exclusive"
type input "https://www.tiktok.com/@camp.exclusive"
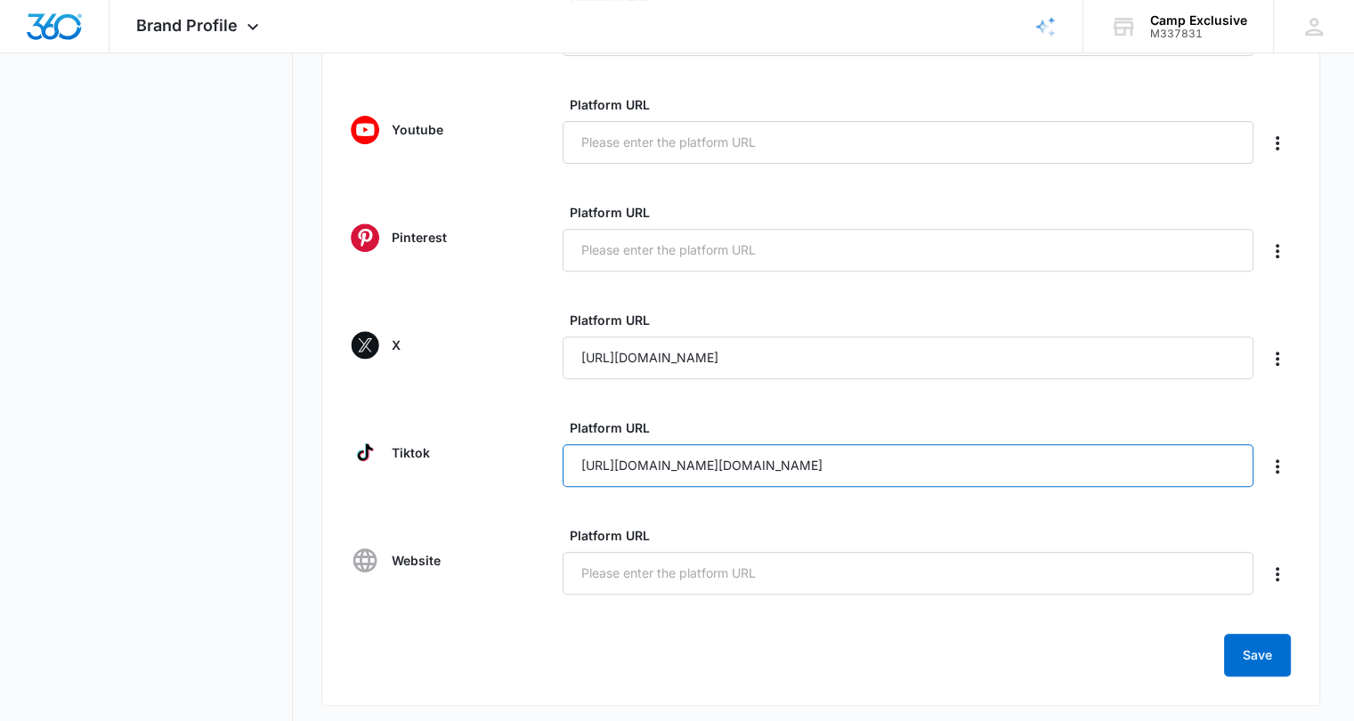
scroll to position [693, 0]
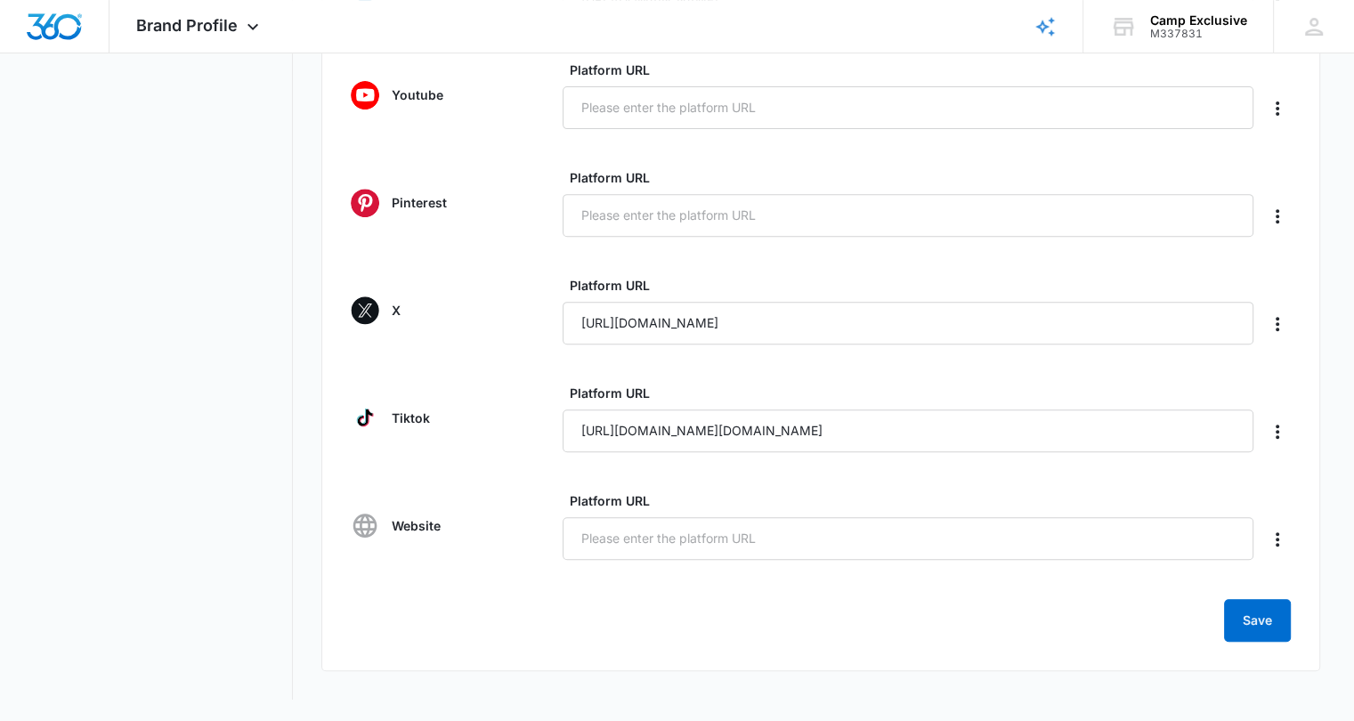
click at [1271, 643] on div "Brand Profiles & Links 0/25 Platform Profiles Add Profile Links Facebook Platfo…" at bounding box center [820, 81] width 999 height 1179
click at [1261, 623] on button "Save" at bounding box center [1257, 620] width 67 height 43
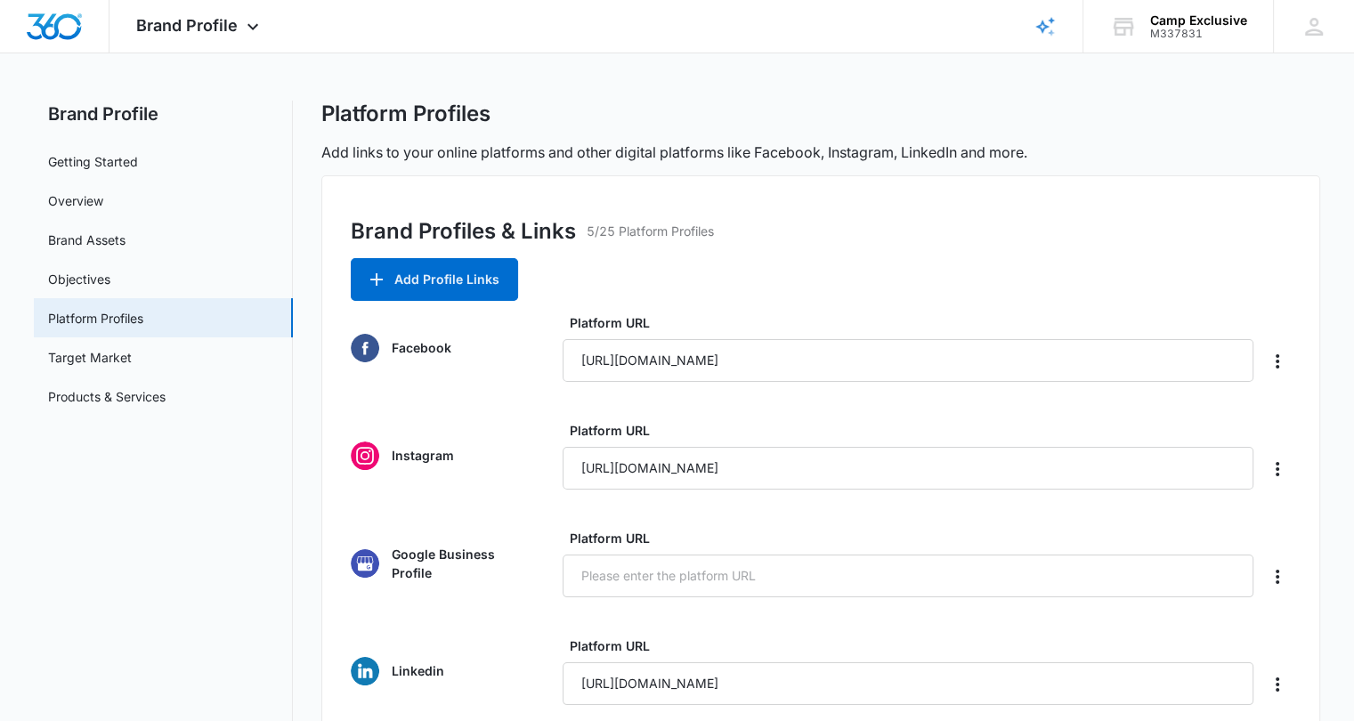
scroll to position [0, 0]
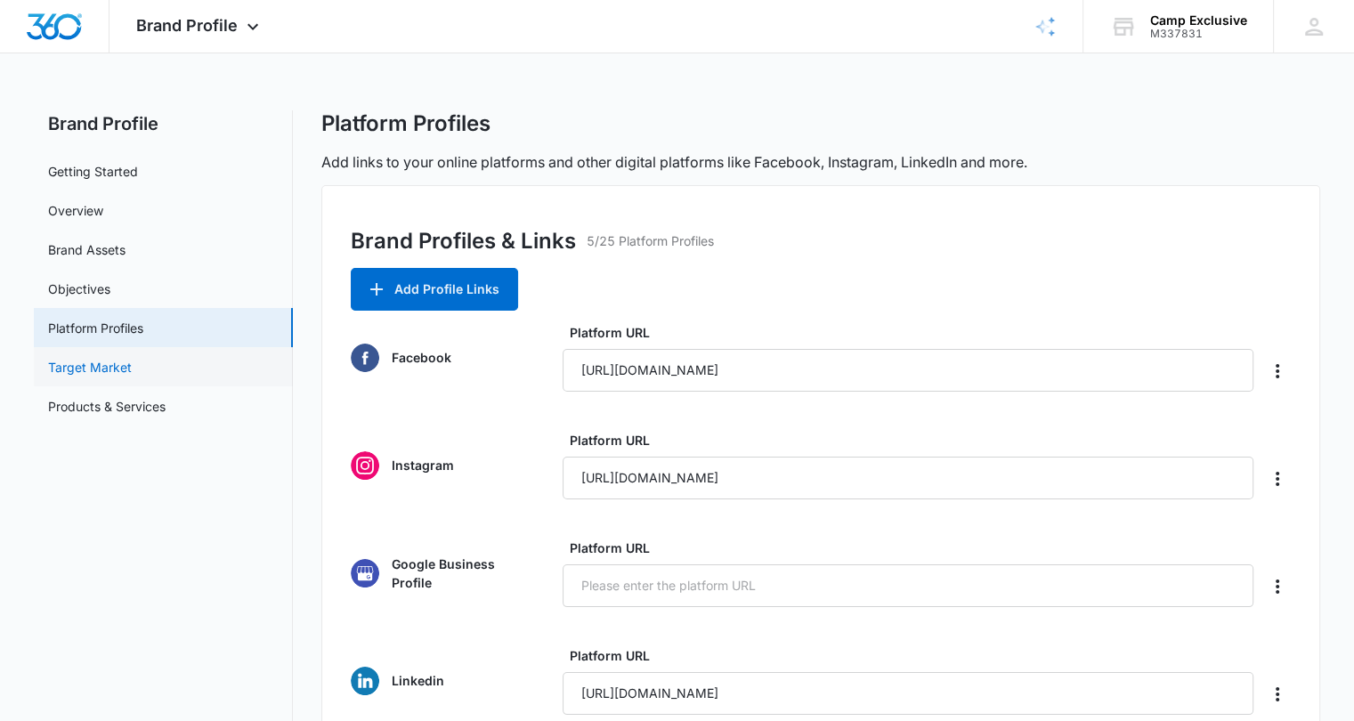
click at [132, 373] on link "Target Market" at bounding box center [90, 367] width 84 height 19
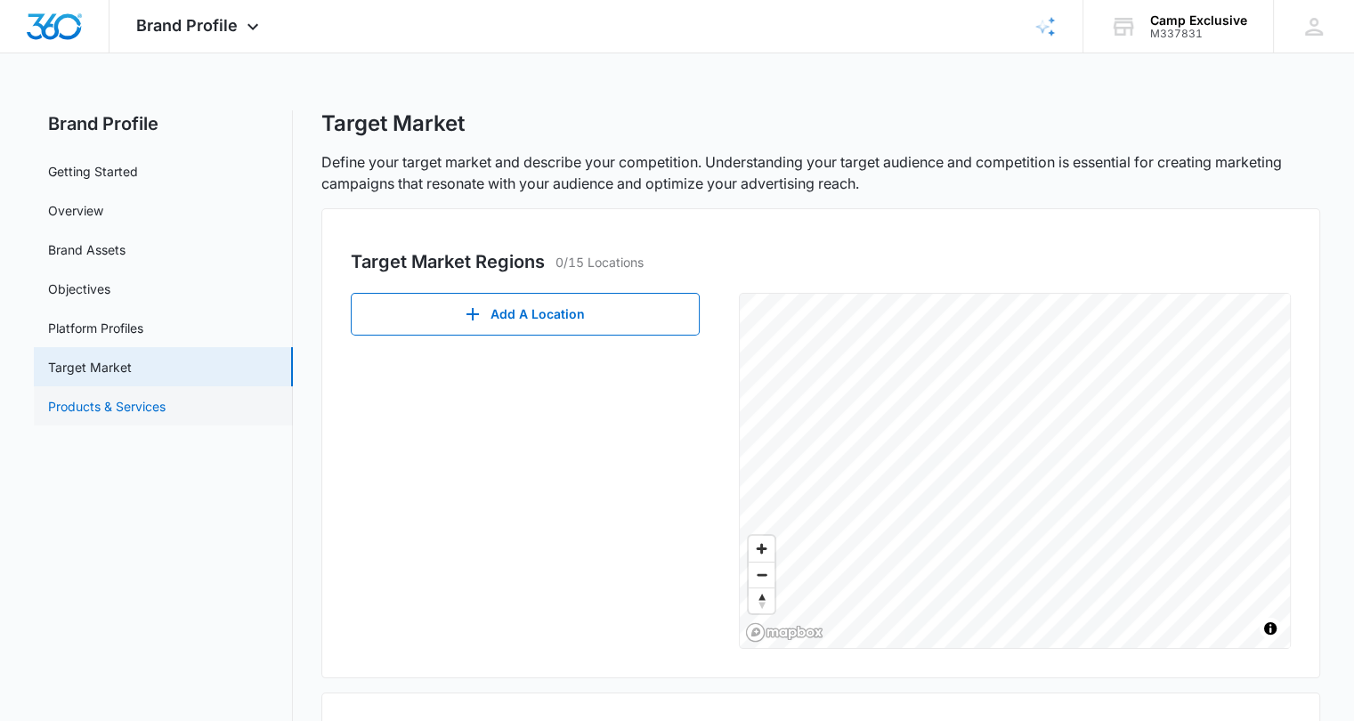
click at [107, 415] on link "Products & Services" at bounding box center [106, 406] width 117 height 19
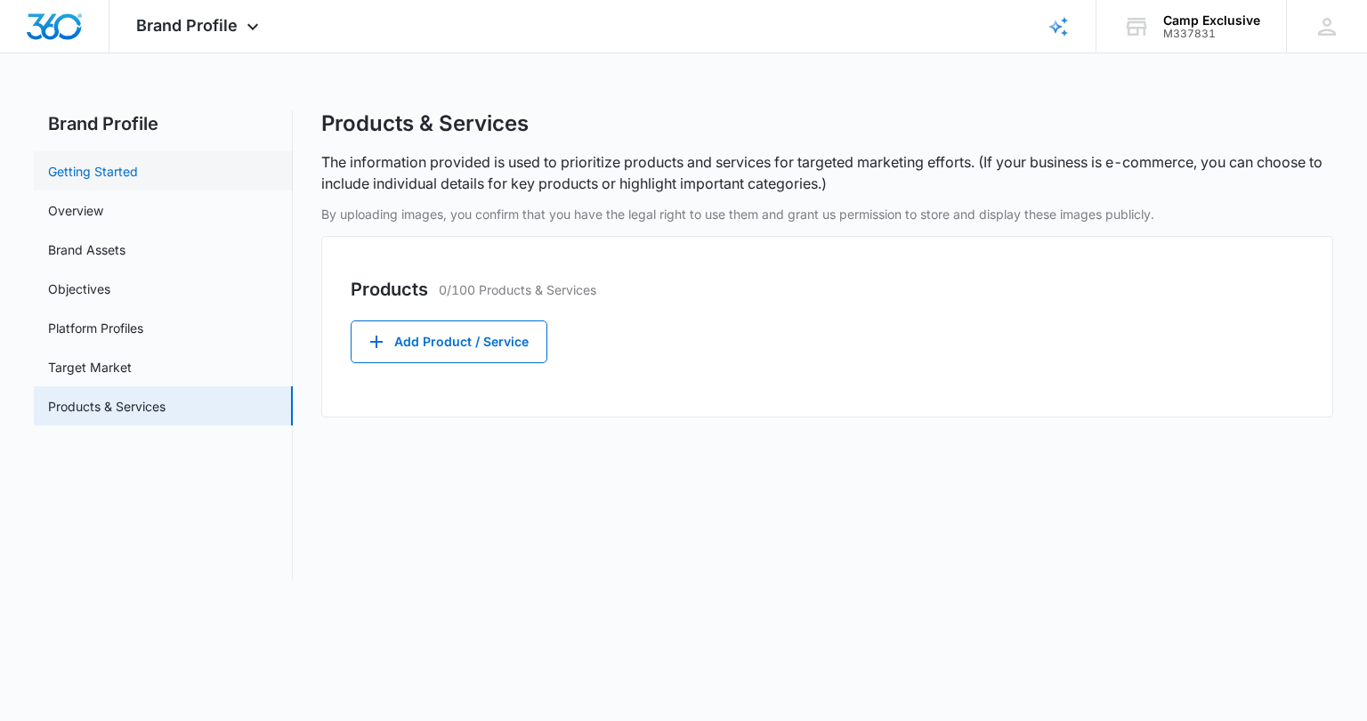
click at [138, 181] on link "Getting Started" at bounding box center [93, 171] width 90 height 19
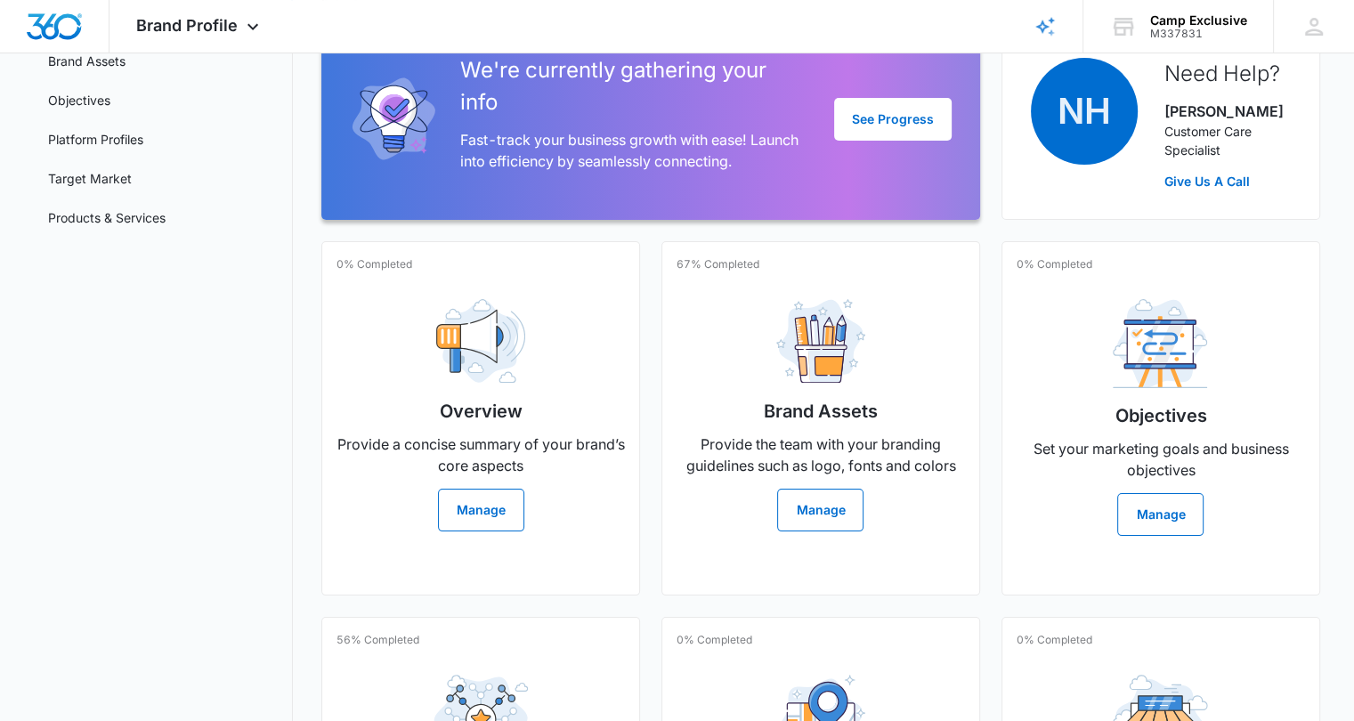
scroll to position [197, 0]
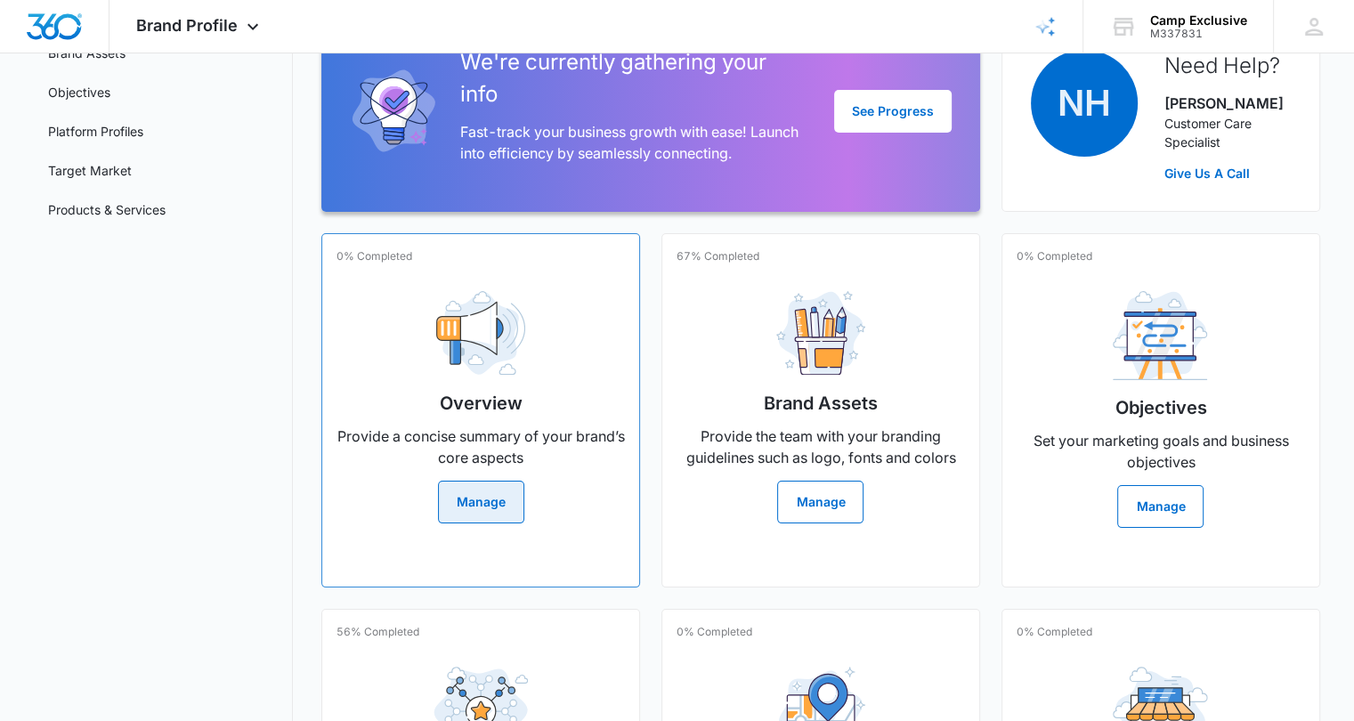
click at [459, 507] on button "Manage" at bounding box center [481, 502] width 86 height 43
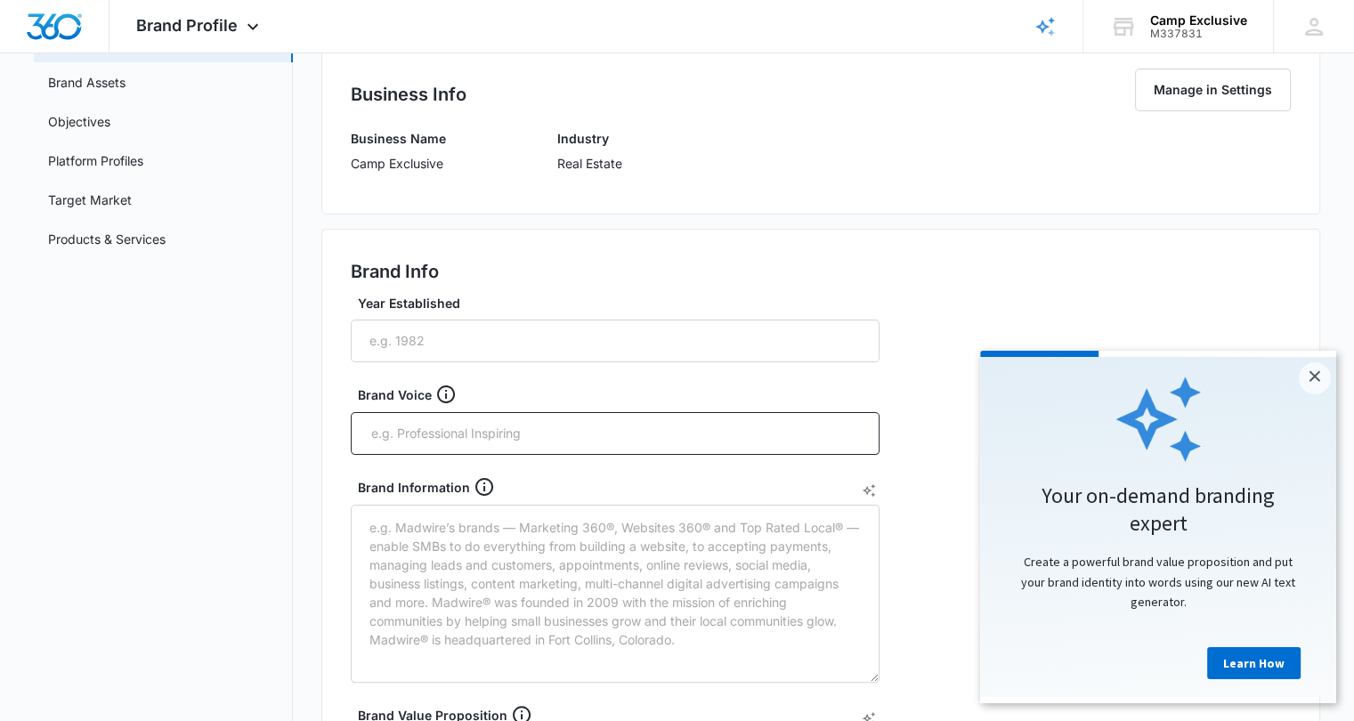
scroll to position [178, 0]
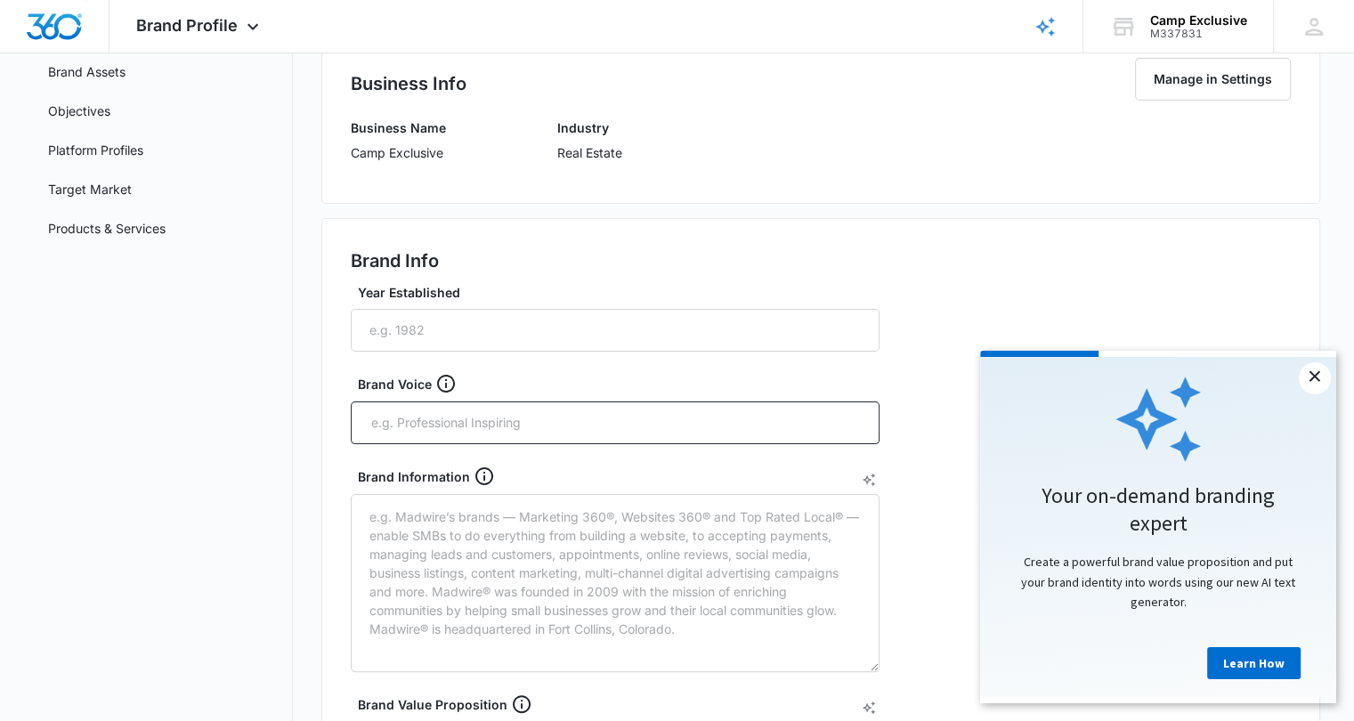
click at [1322, 392] on link "×" at bounding box center [1314, 378] width 32 height 32
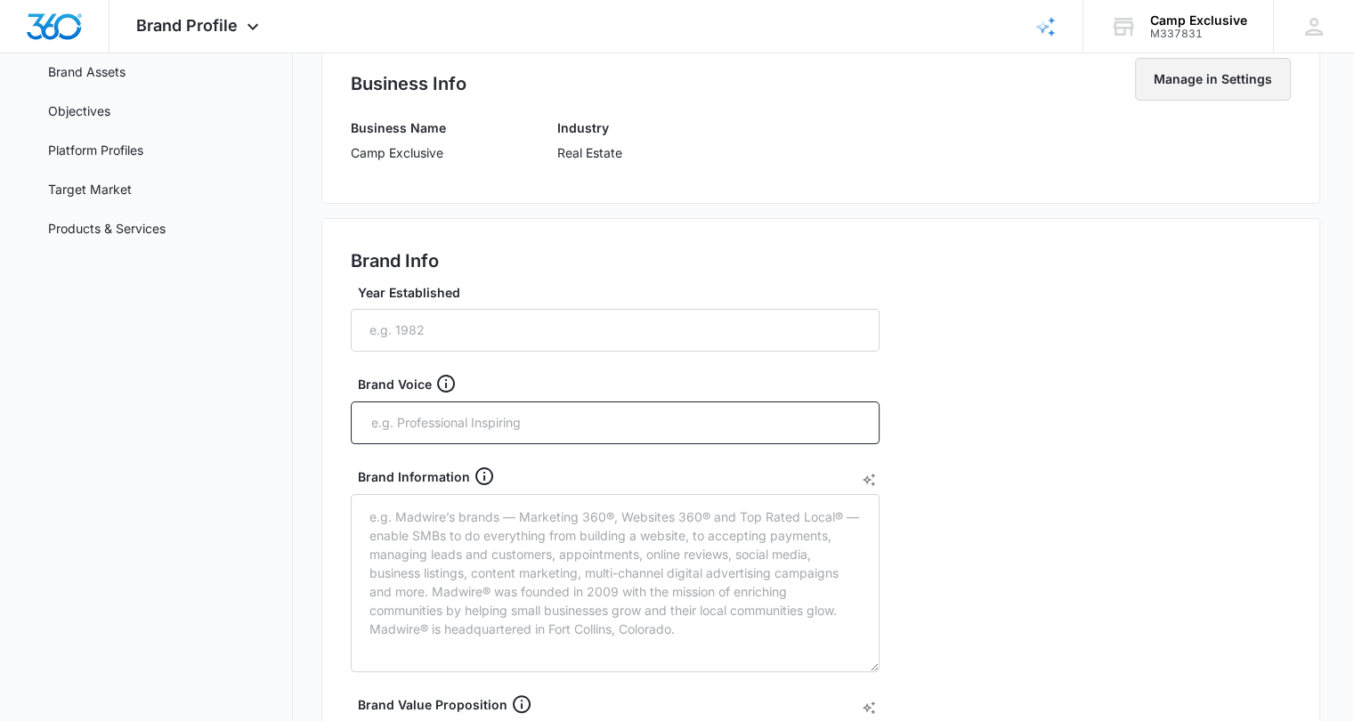
click at [1219, 80] on button "Manage in Settings" at bounding box center [1213, 79] width 156 height 43
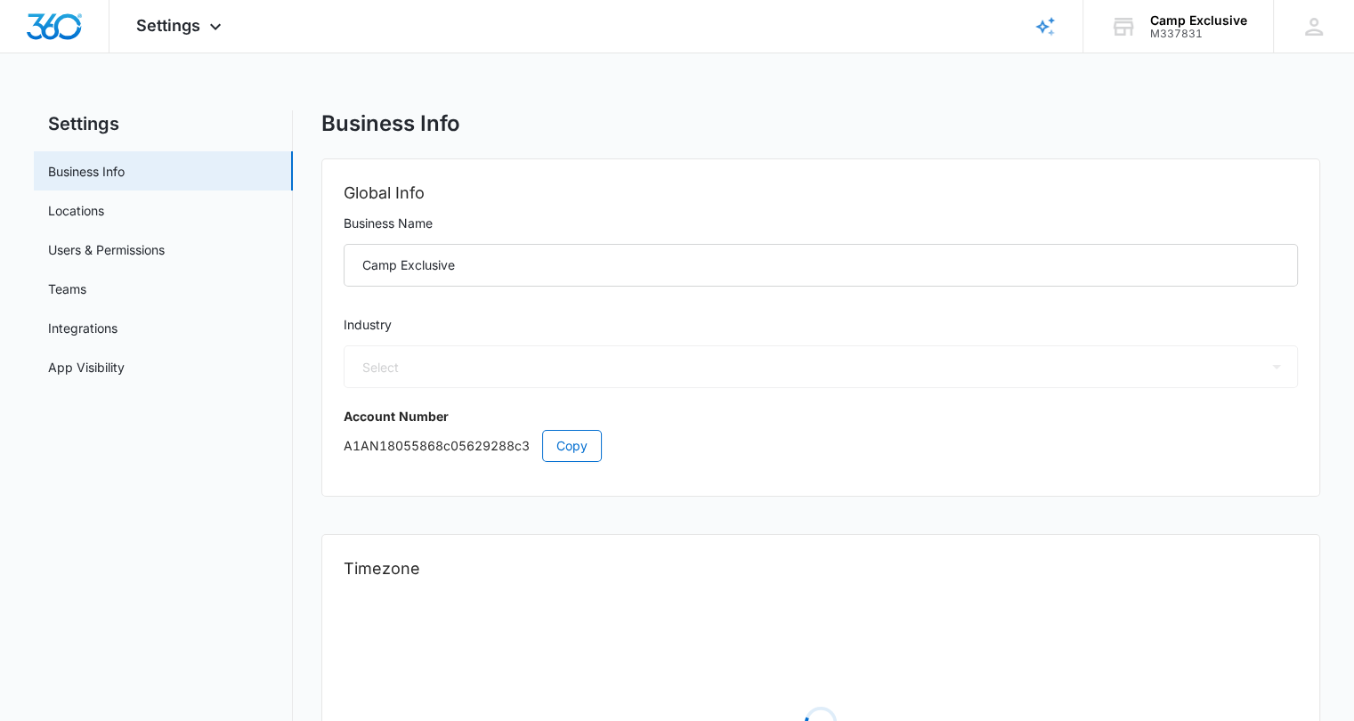
select select "35"
select select "US"
select select "America/Chicago"
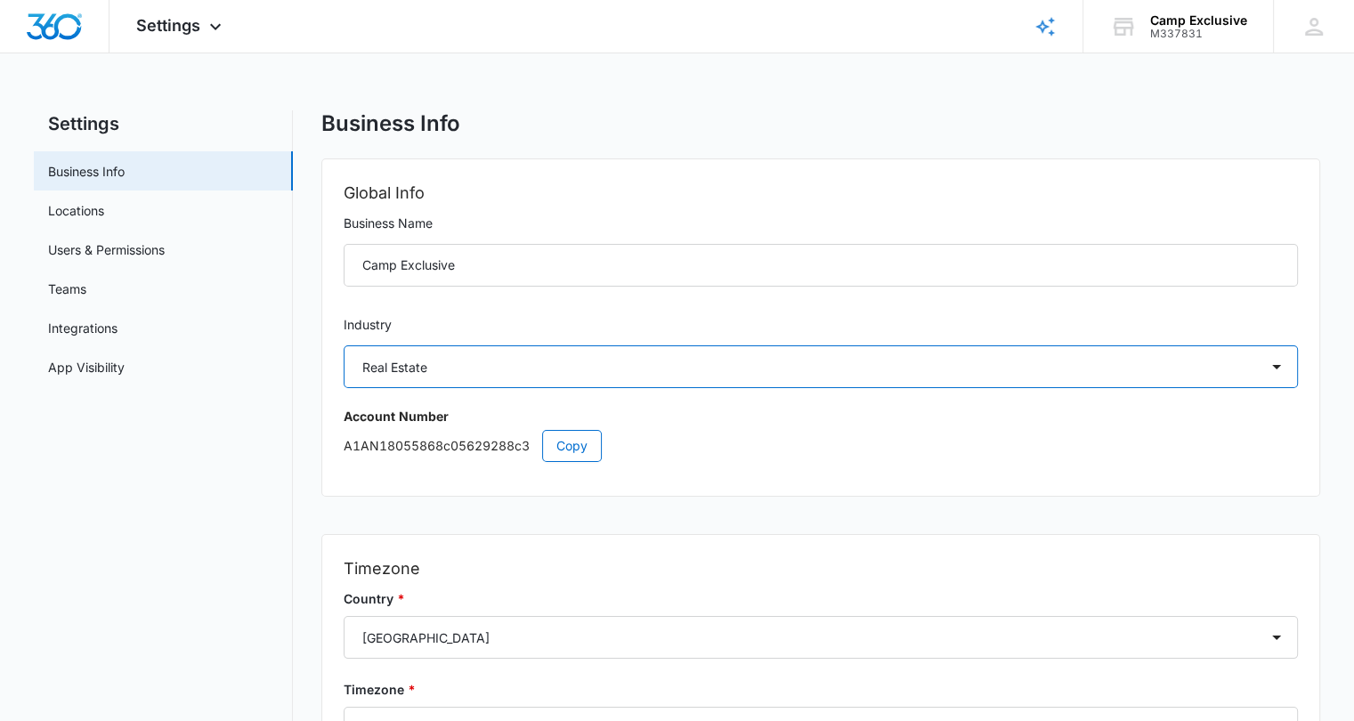
click at [1100, 353] on select "Select Accounting / CPA Assisted Living Attorney / Law Firm Auto Repair Carpet …" at bounding box center [821, 366] width 954 height 43
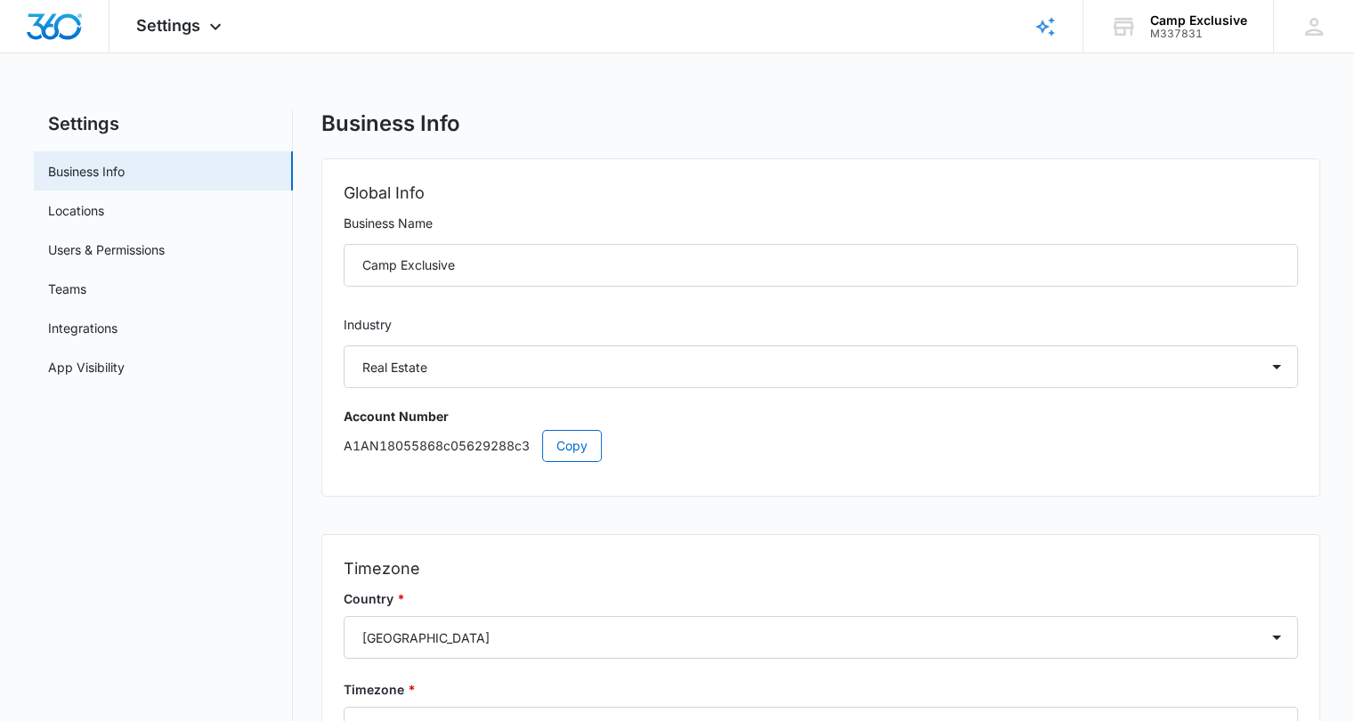
click at [1341, 230] on main "Settings Business Info Locations Users & Permissions Teams Integrations App Vis…" at bounding box center [677, 515] width 1354 height 811
click at [79, 215] on link "Locations" at bounding box center [76, 210] width 56 height 19
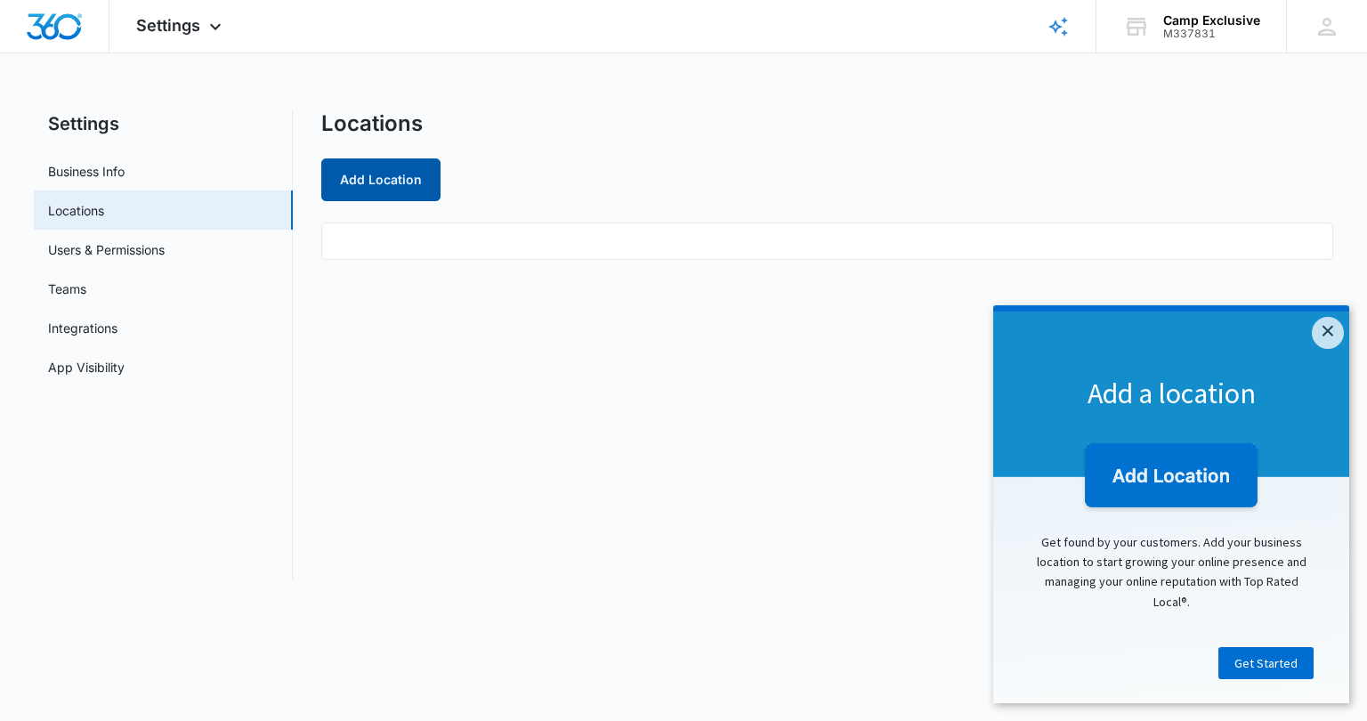
click at [400, 188] on button "Add Location" at bounding box center [380, 179] width 119 height 43
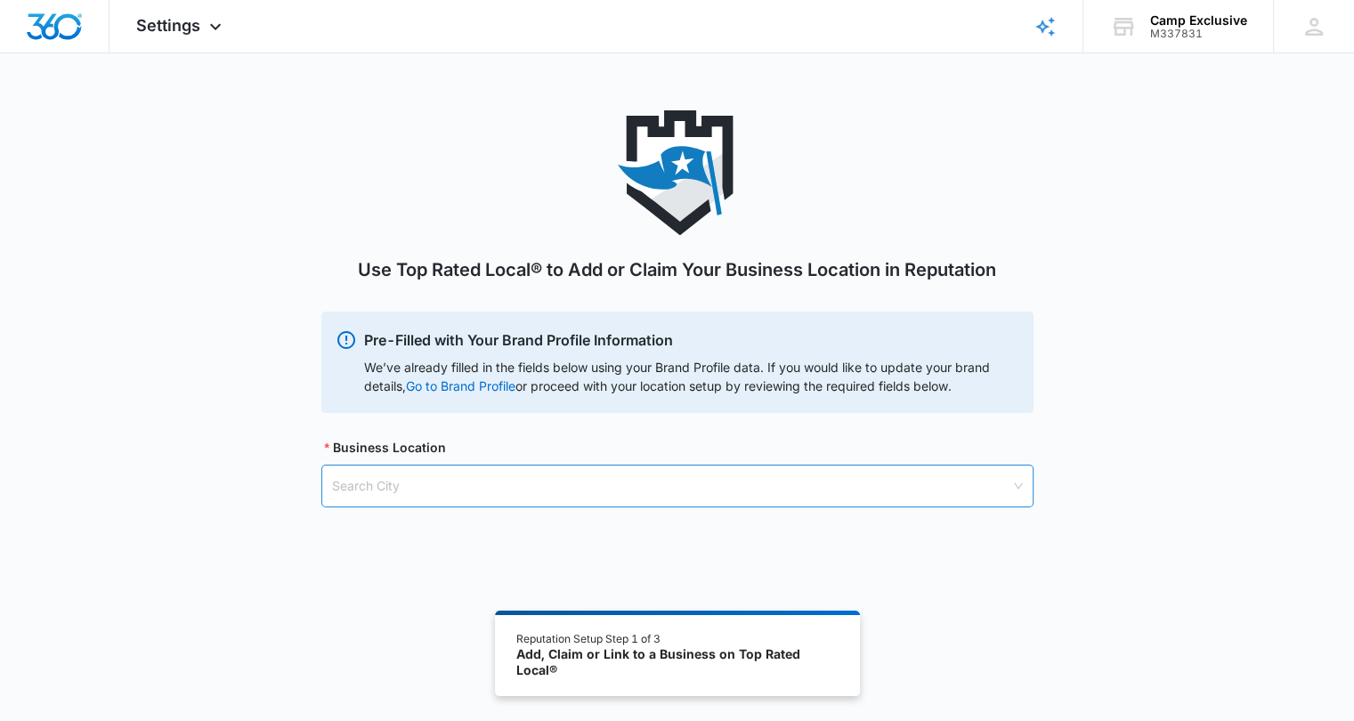
click at [453, 475] on input "search" at bounding box center [671, 485] width 678 height 41
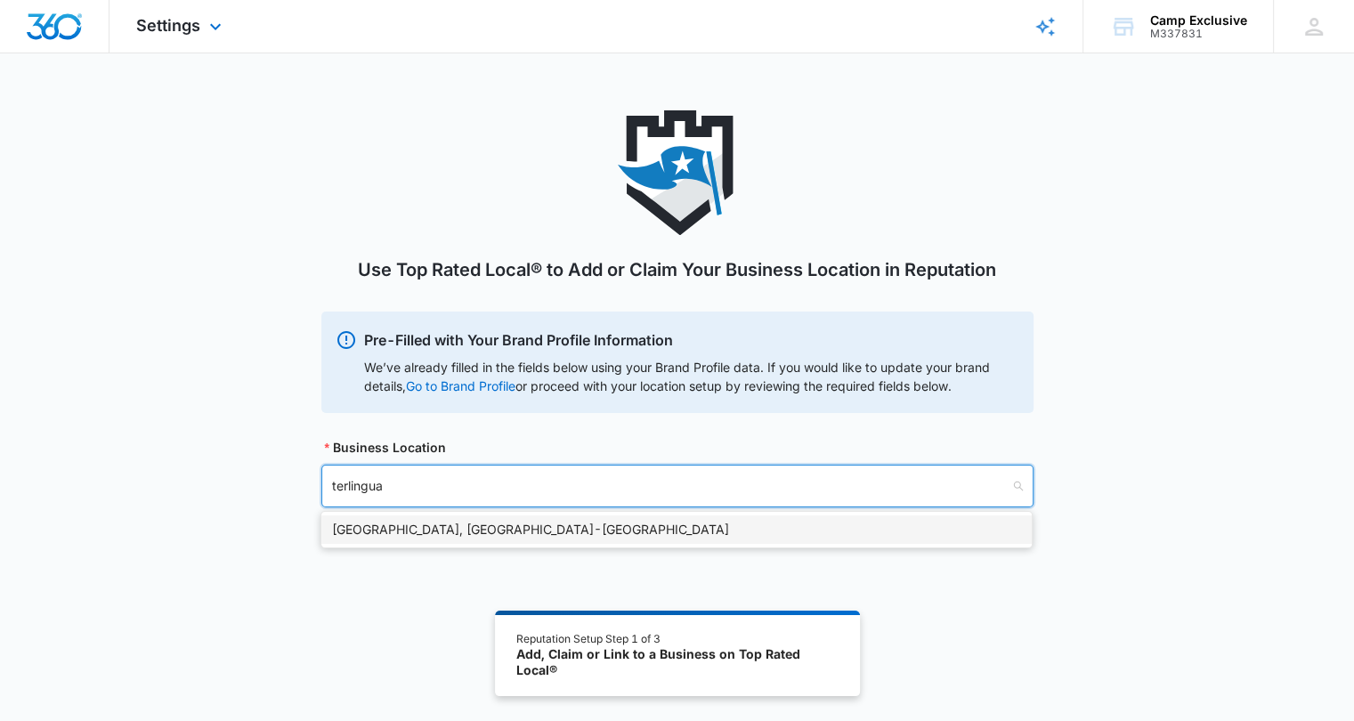
type input "terlingua"
type input "2"
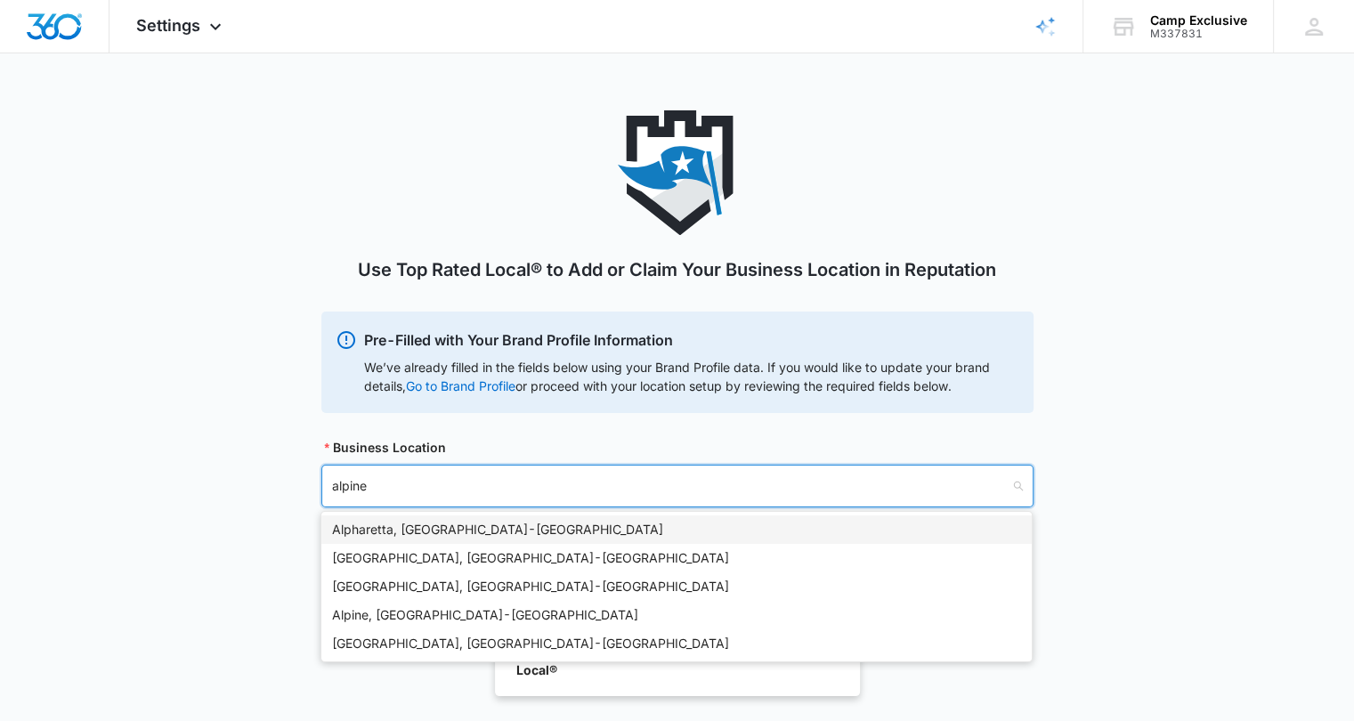
type input "alpine"
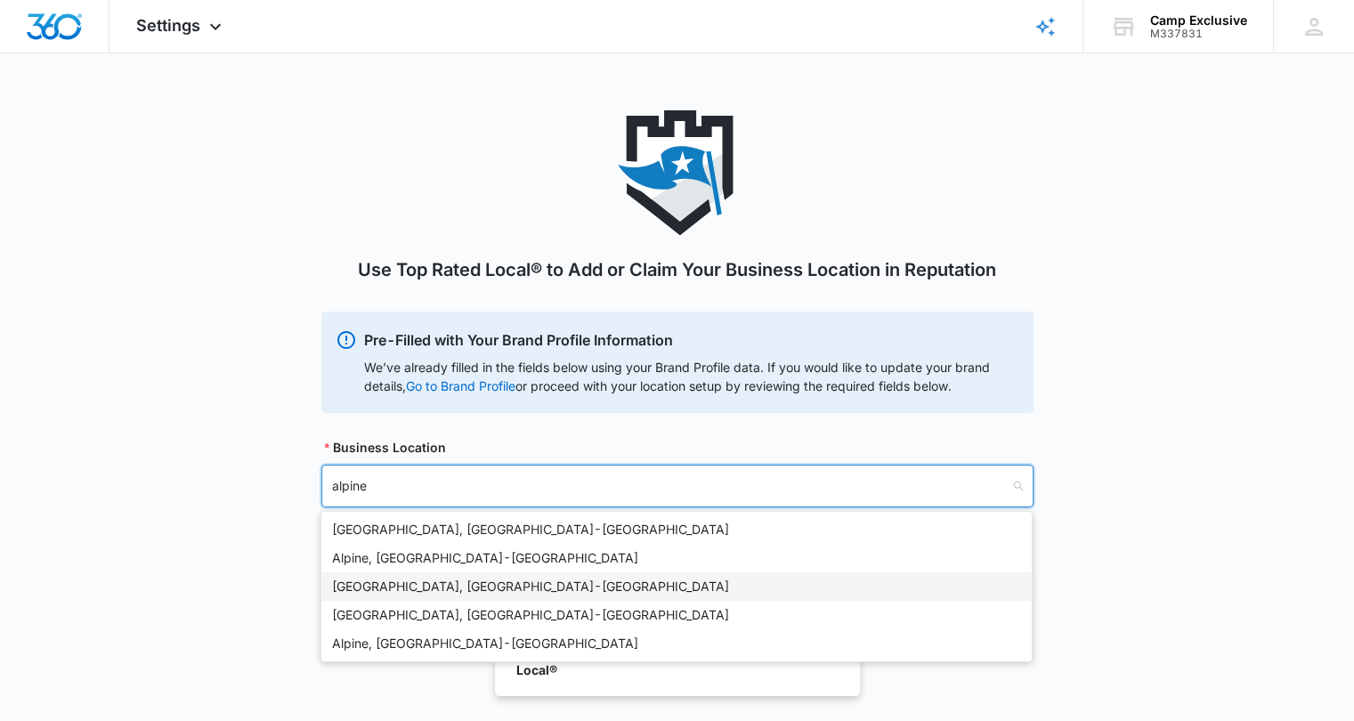
click at [399, 587] on div "Alpine, TX - USA" at bounding box center [676, 587] width 689 height 20
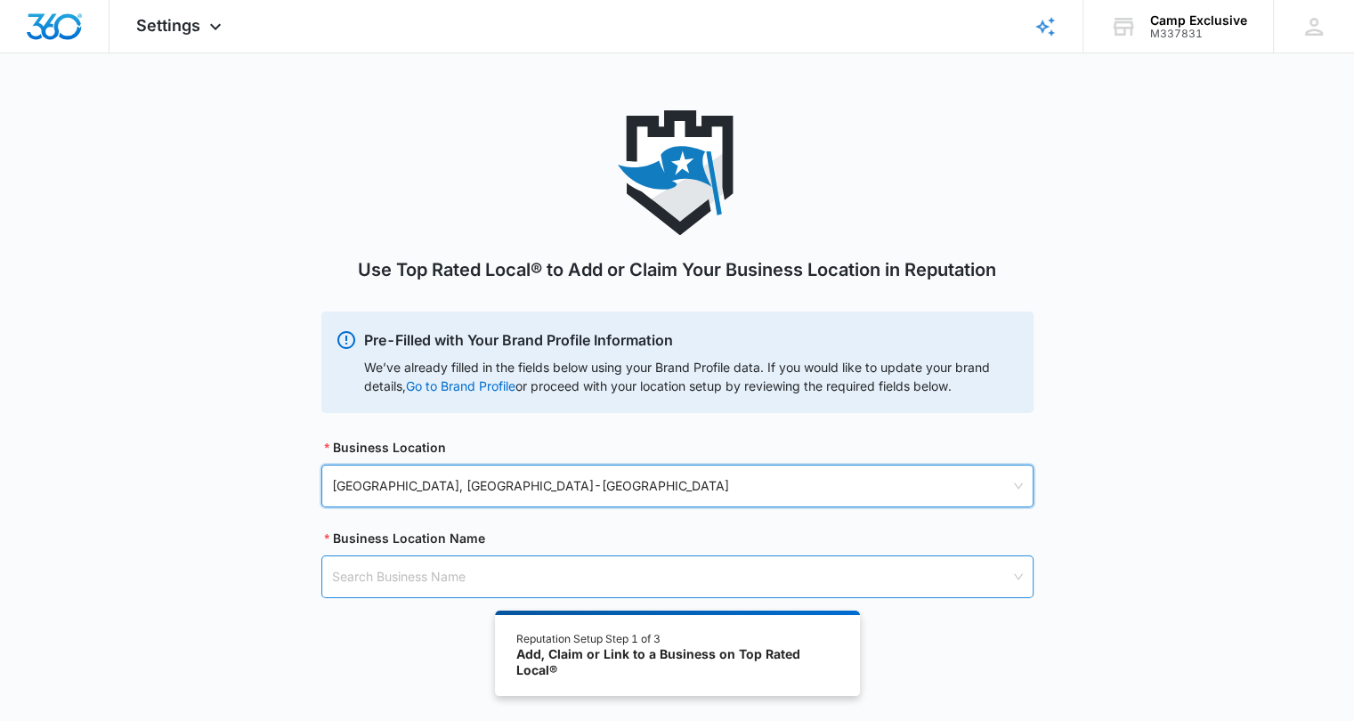
click at [431, 577] on input "search" at bounding box center [671, 576] width 678 height 41
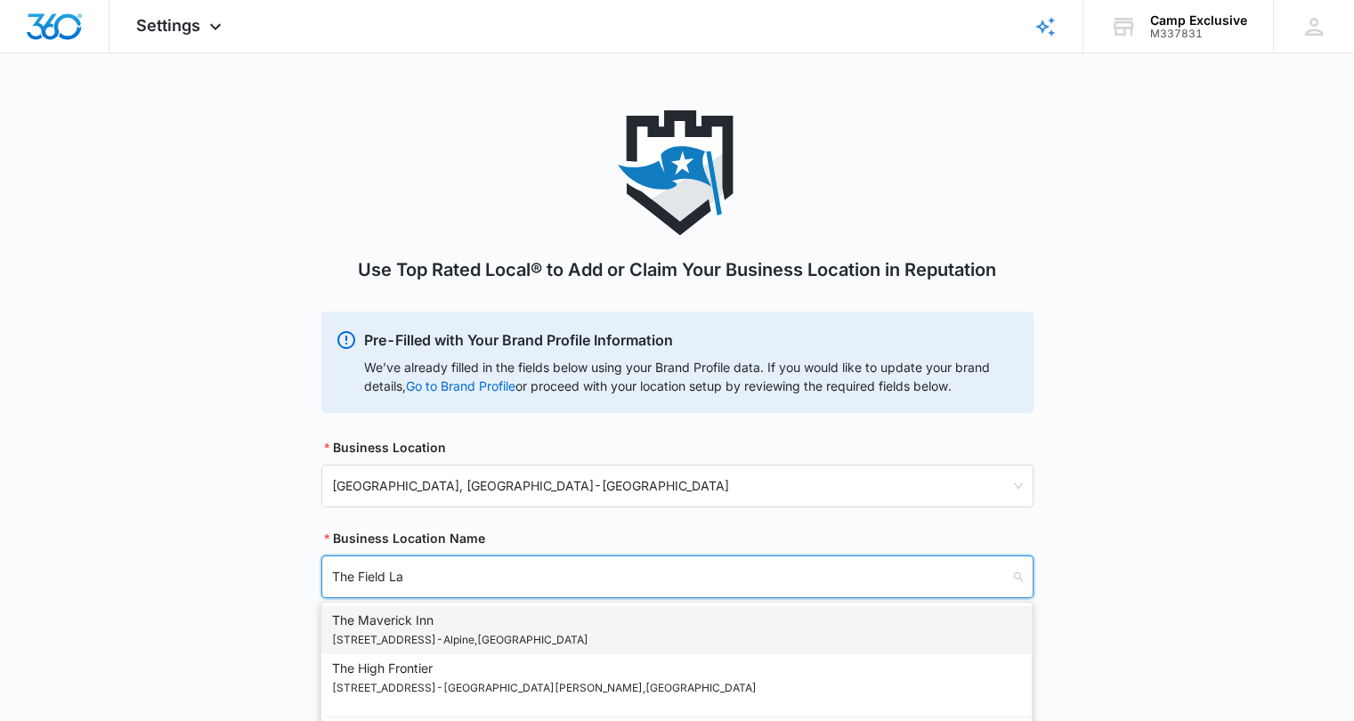
type input "The Field Lab"
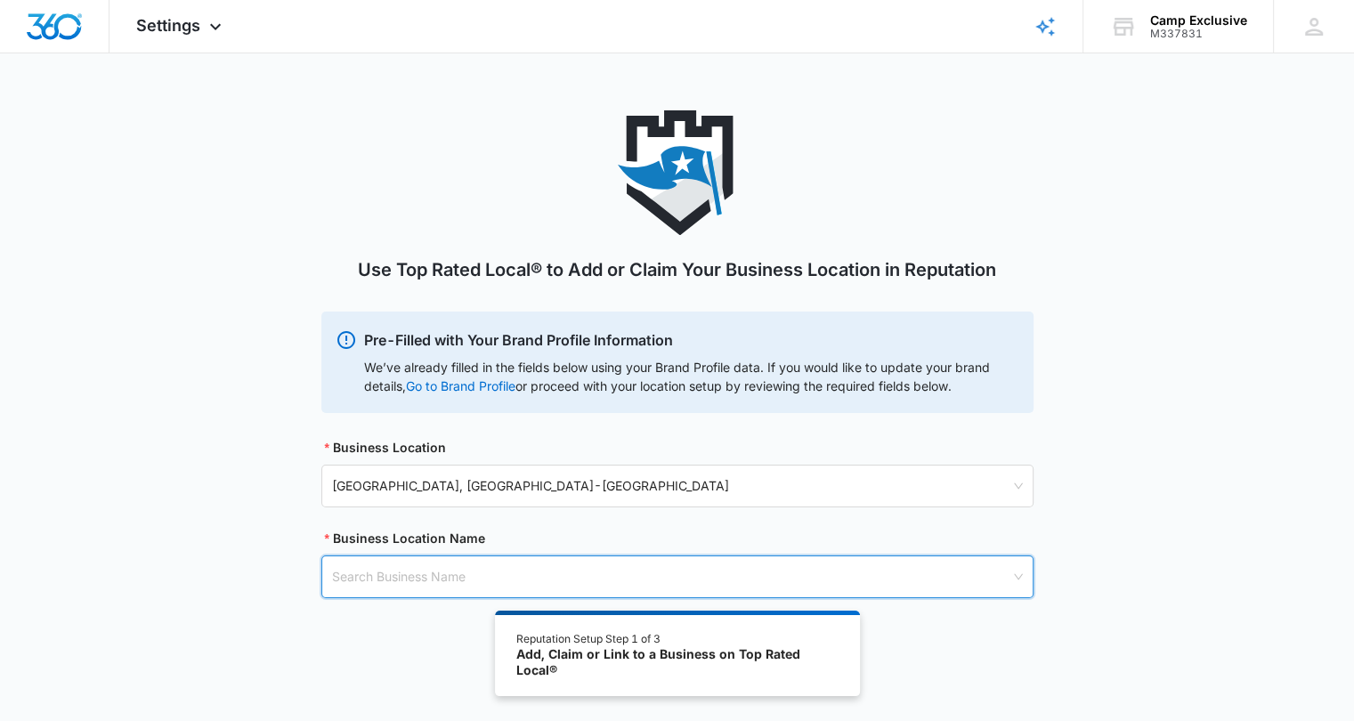
scroll to position [97, 0]
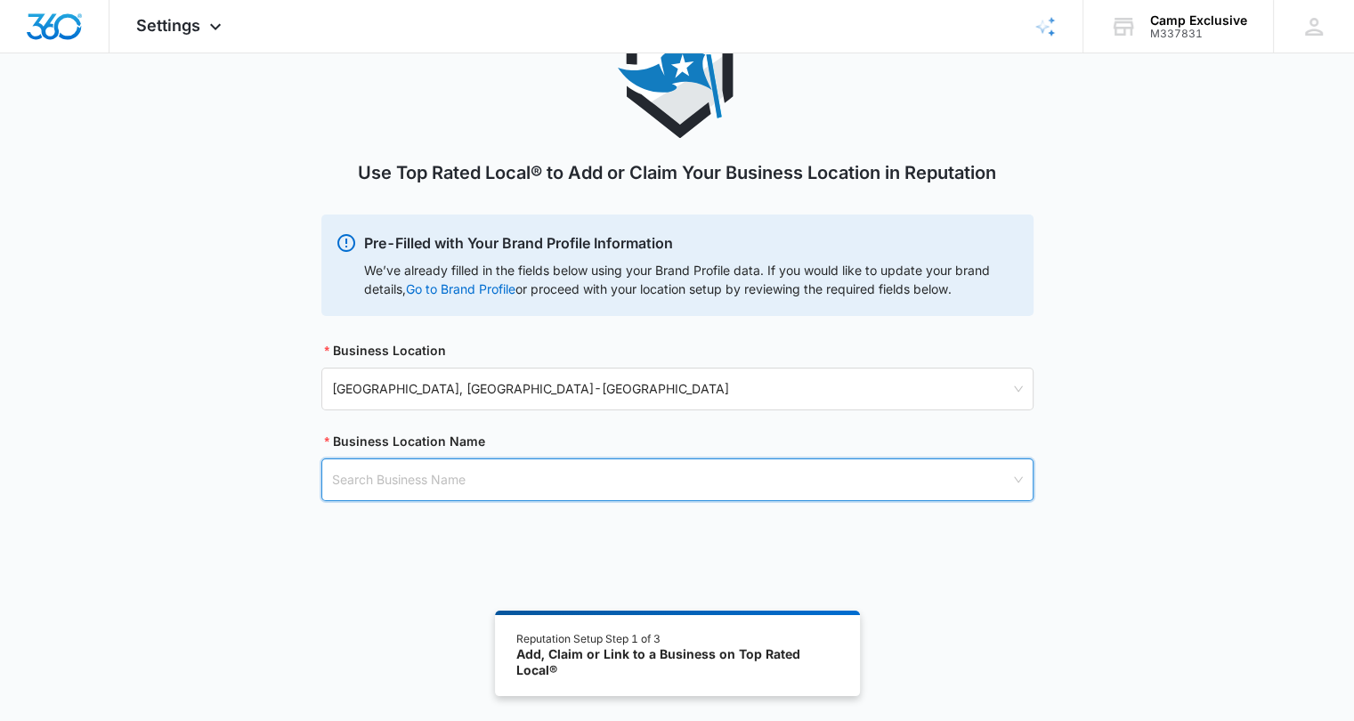
click at [837, 483] on input "search" at bounding box center [671, 479] width 678 height 41
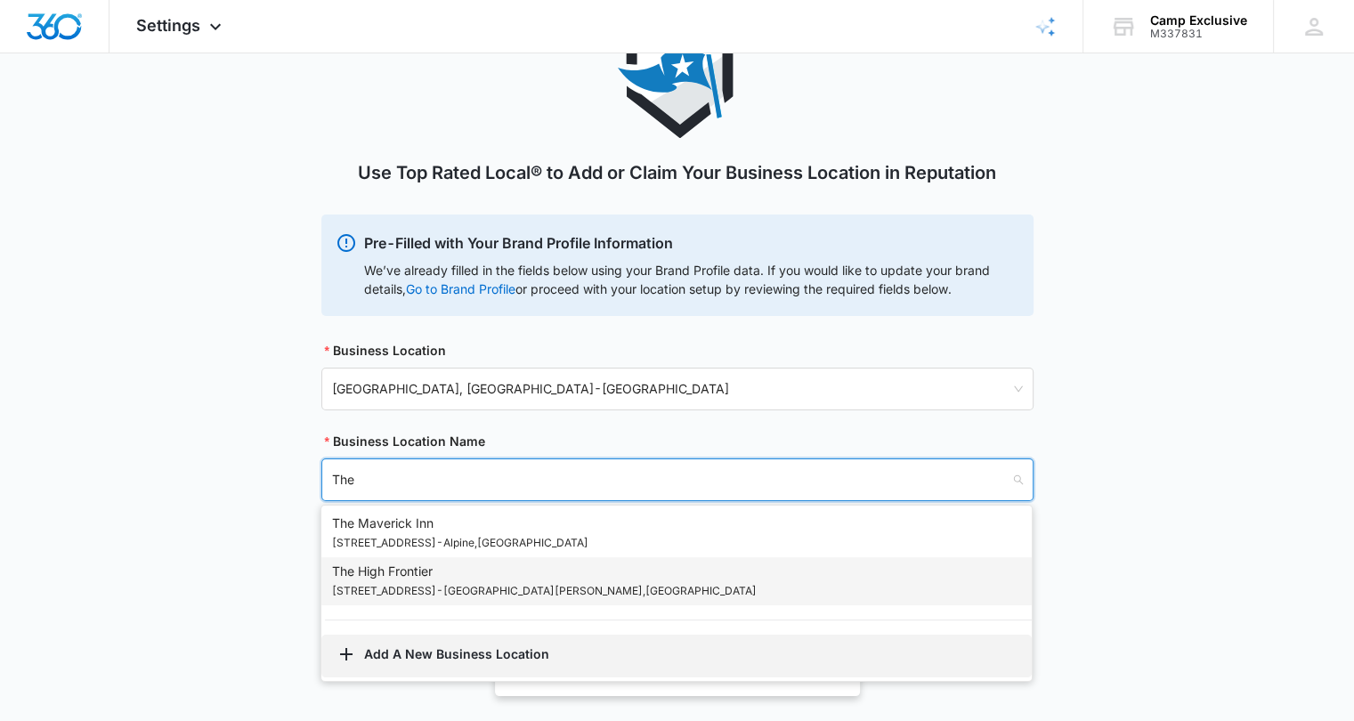
type input "The"
click at [488, 664] on button "Add A New Business Location" at bounding box center [676, 656] width 710 height 43
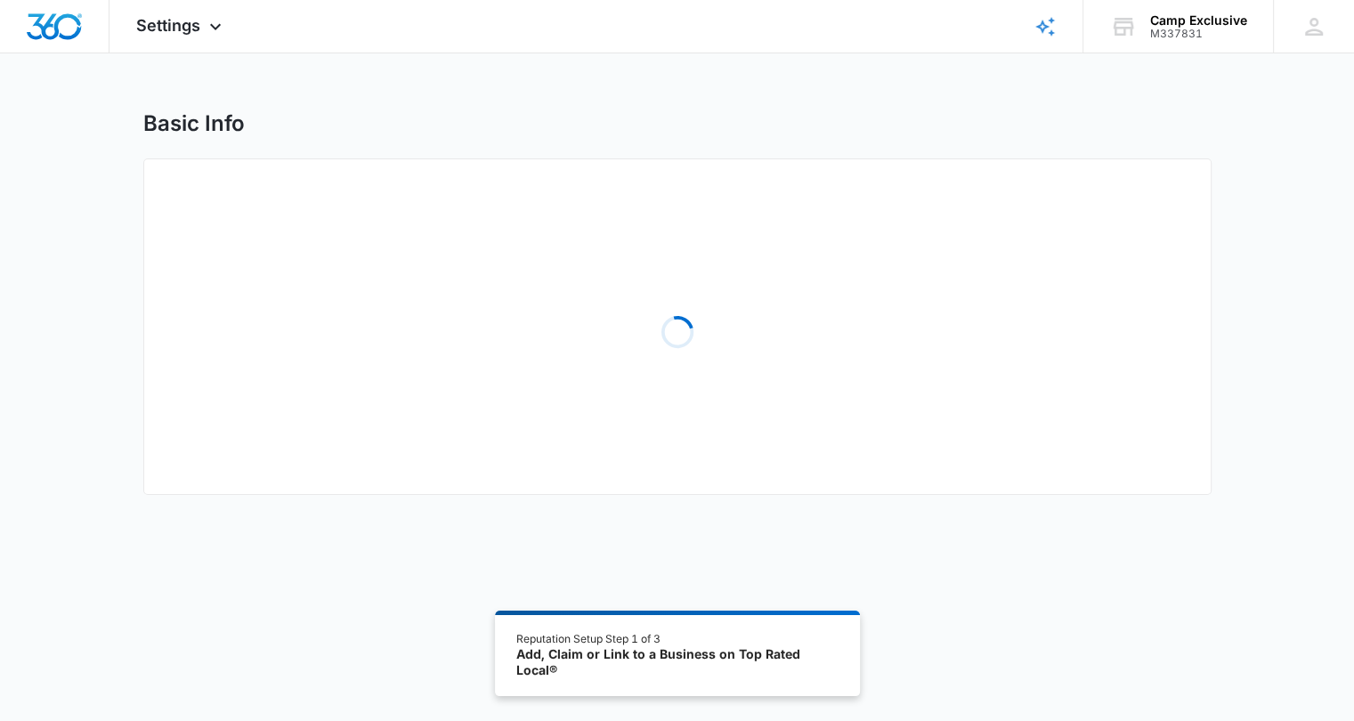
select select "Texas"
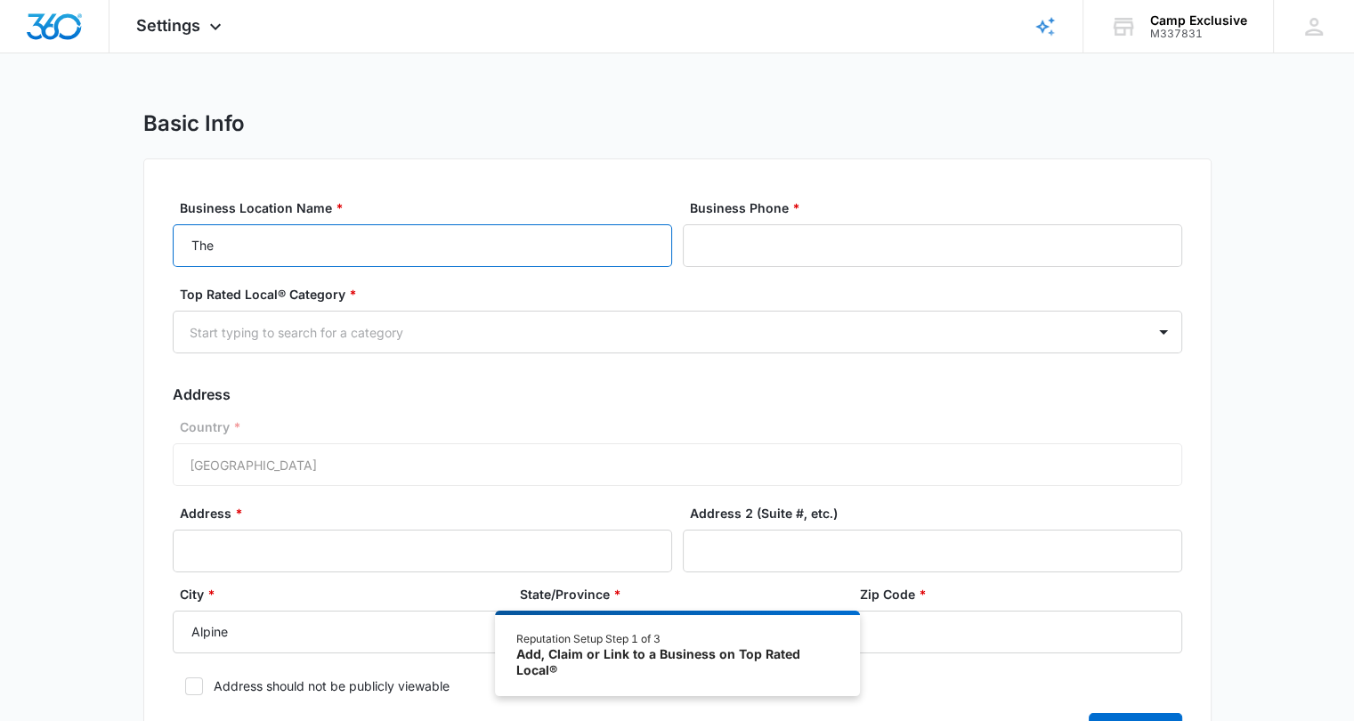
click at [542, 231] on input "The" at bounding box center [422, 245] width 499 height 43
type input "The Field Lab"
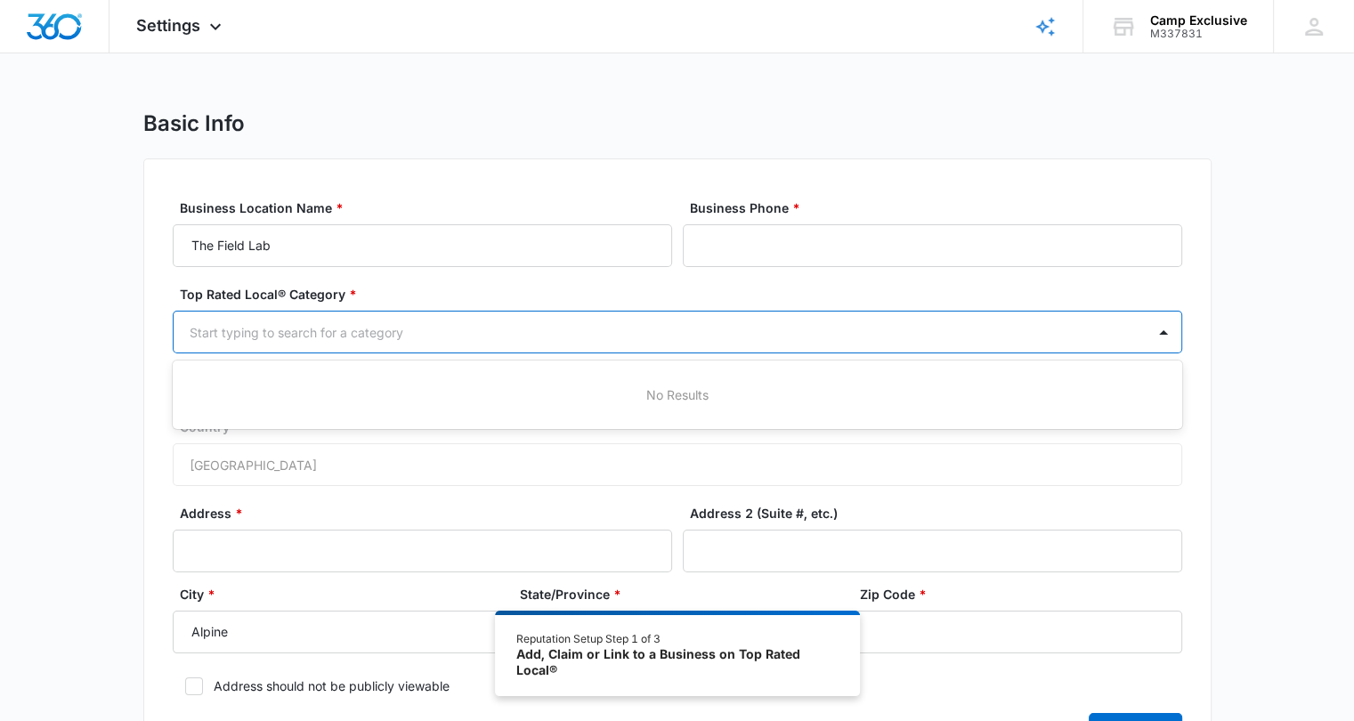
click at [603, 332] on div at bounding box center [656, 332] width 933 height 22
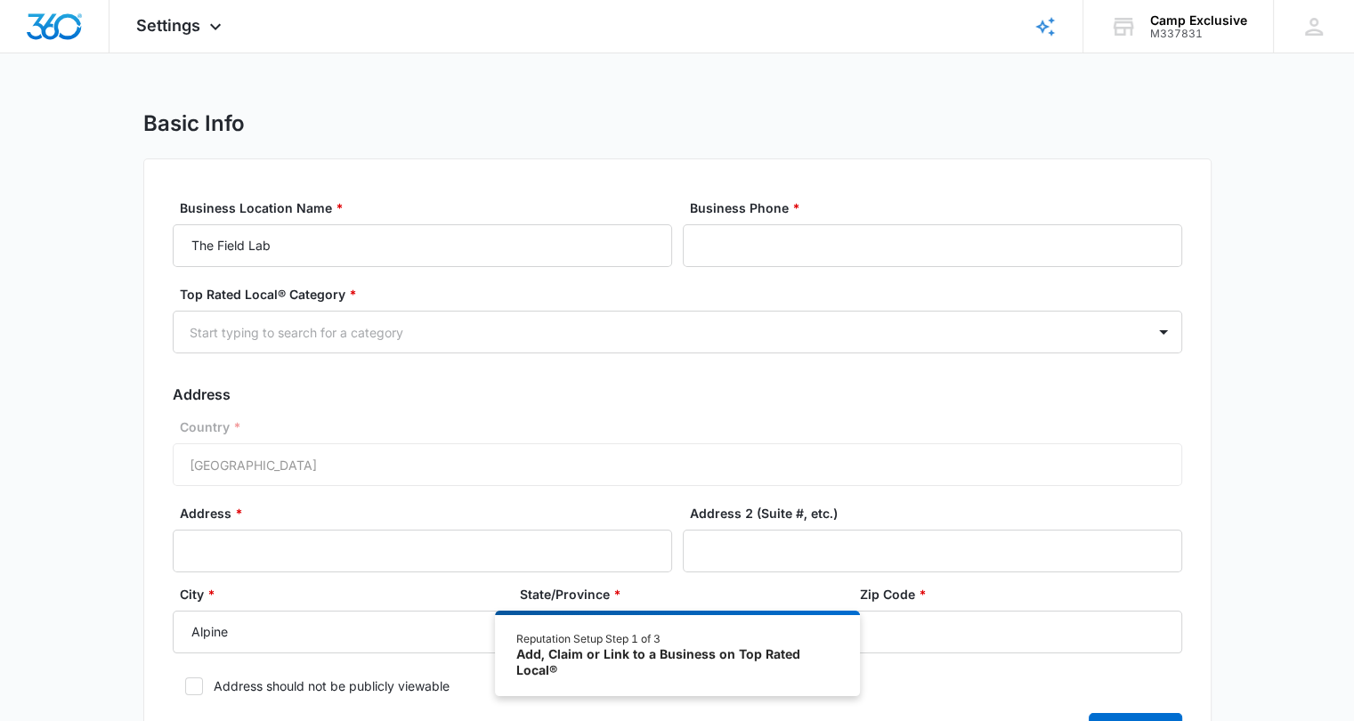
click at [1282, 303] on div "Basic Info Business Location Name * The Field Lab Business Phone * Top Rated Lo…" at bounding box center [677, 458] width 1354 height 696
click at [37, 28] on img "Dashboard" at bounding box center [54, 26] width 57 height 27
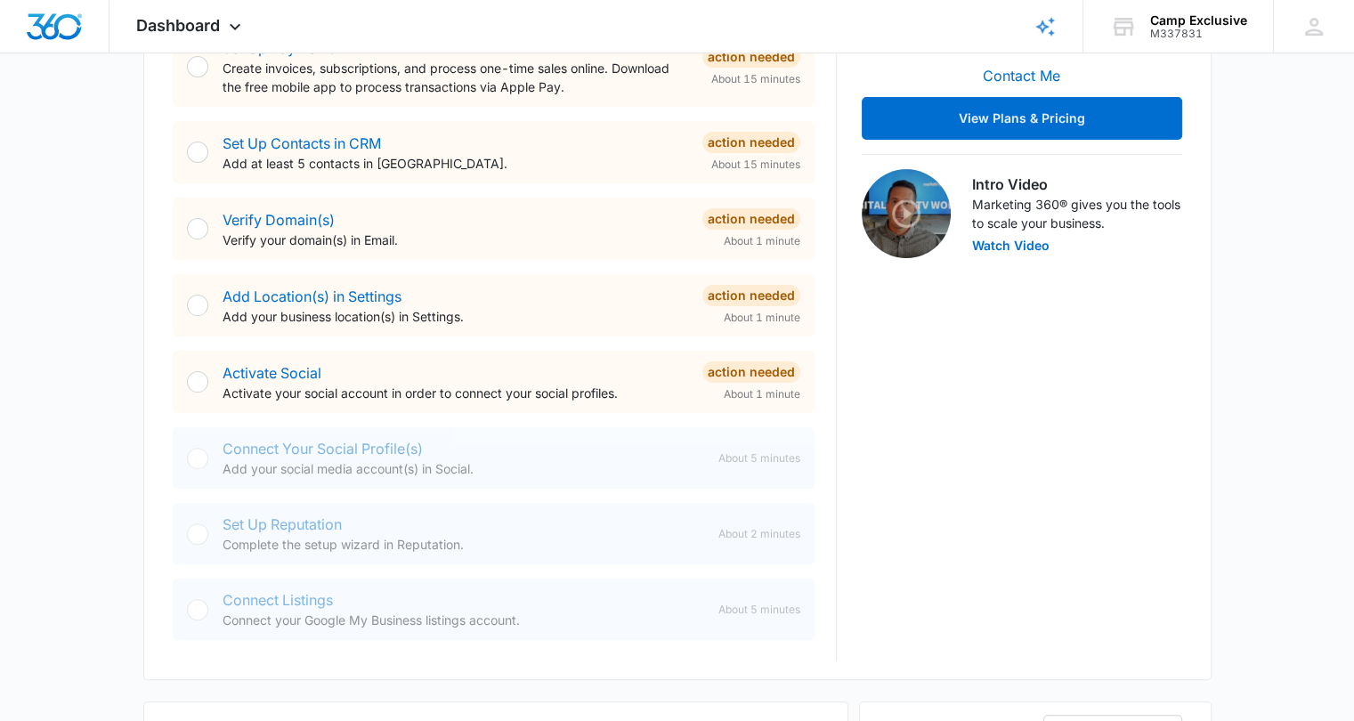
scroll to position [473, 0]
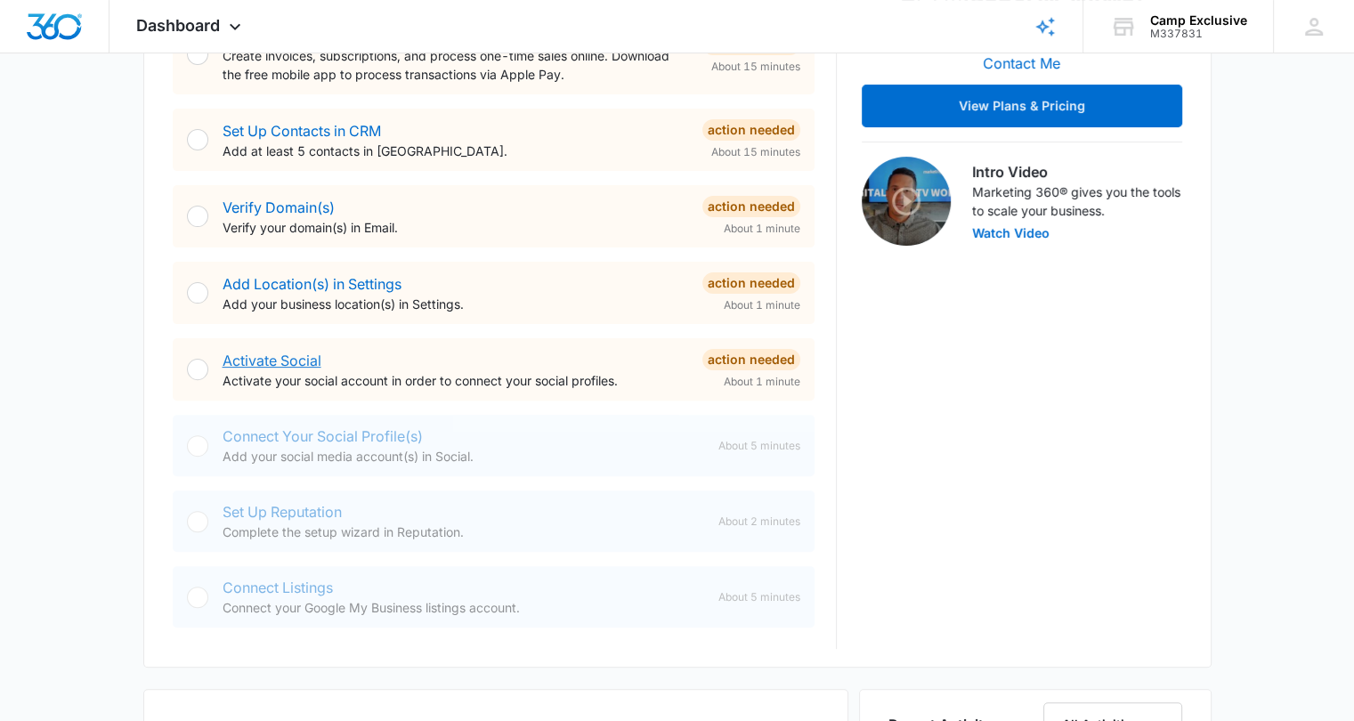
click at [272, 359] on link "Activate Social" at bounding box center [271, 361] width 99 height 18
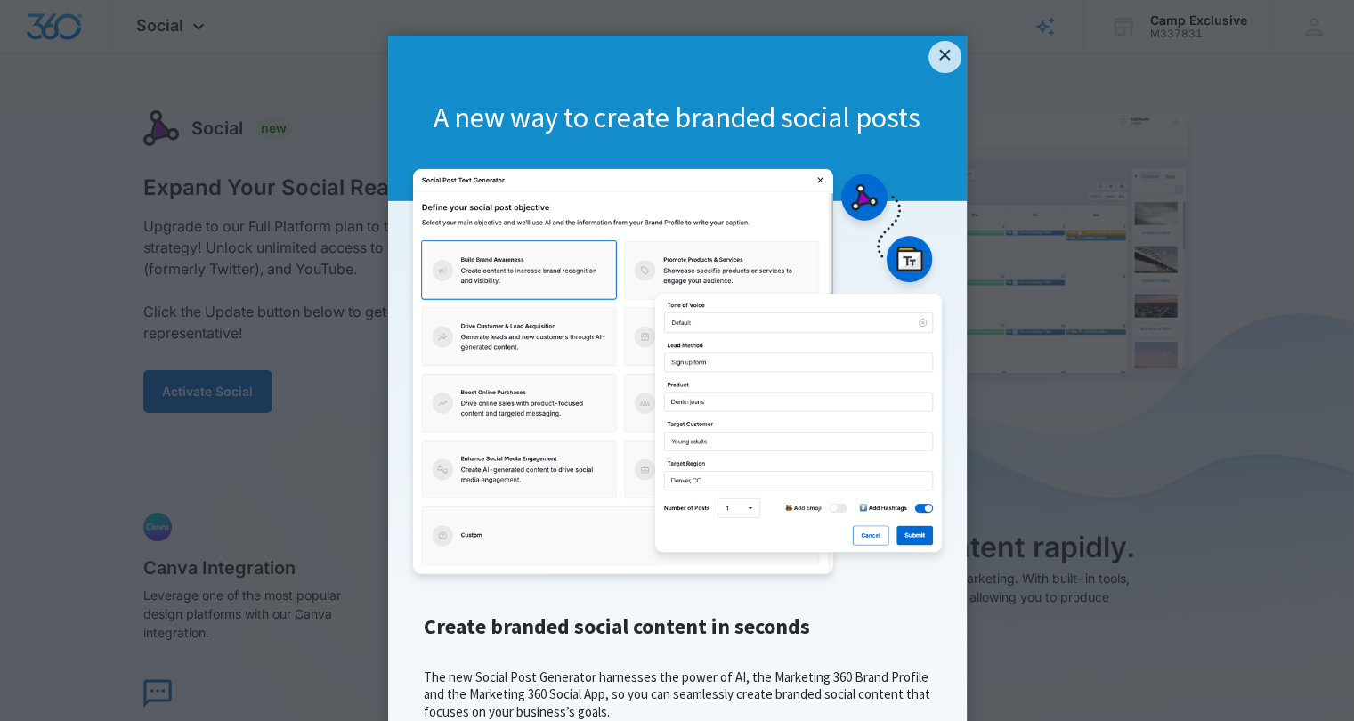
click at [1338, 71] on appcues "× A new way to create branded social posts Create branded social content in sec…" at bounding box center [677, 360] width 1354 height 721
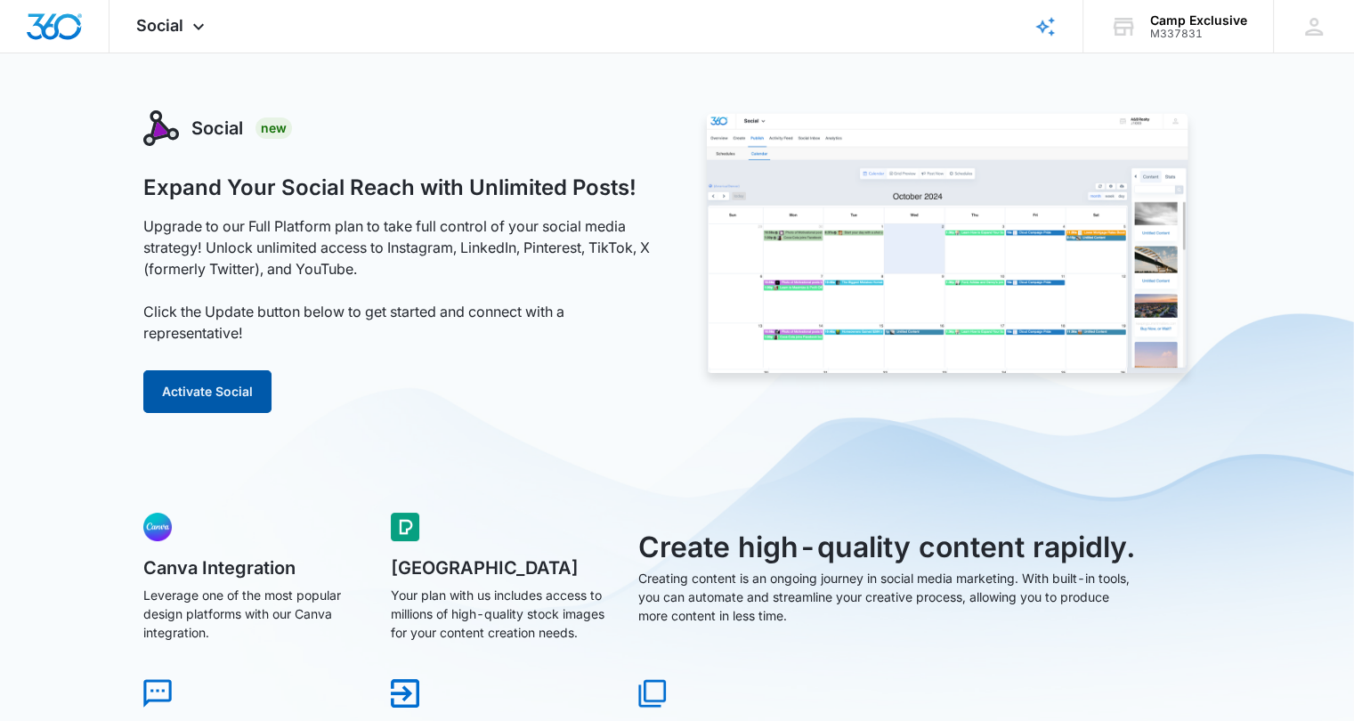
click at [188, 402] on button "Activate Social" at bounding box center [207, 391] width 128 height 43
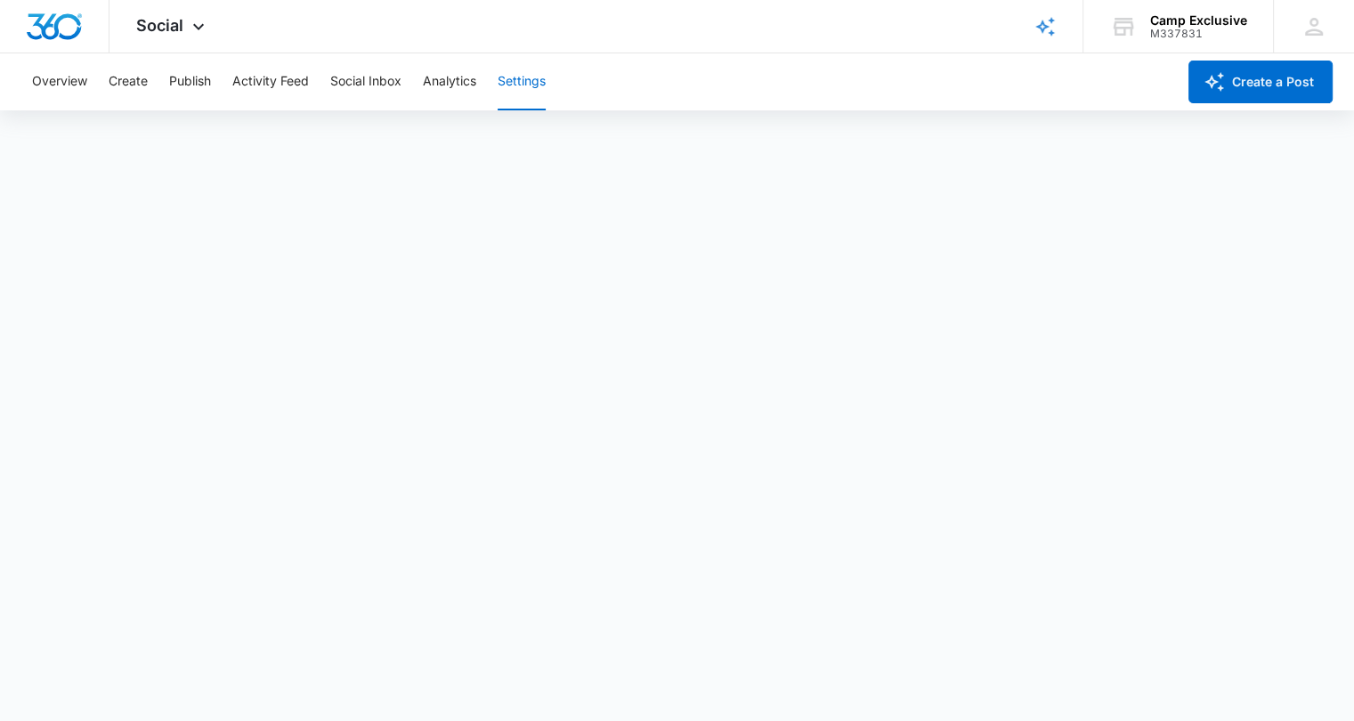
scroll to position [4, 0]
click at [498, 85] on div "Overview Create Publish Activity Feed Social Inbox Analytics Settings" at bounding box center [598, 81] width 1154 height 57
click at [507, 85] on button "Settings" at bounding box center [521, 81] width 48 height 57
